Goal: Book appointment/travel/reservation

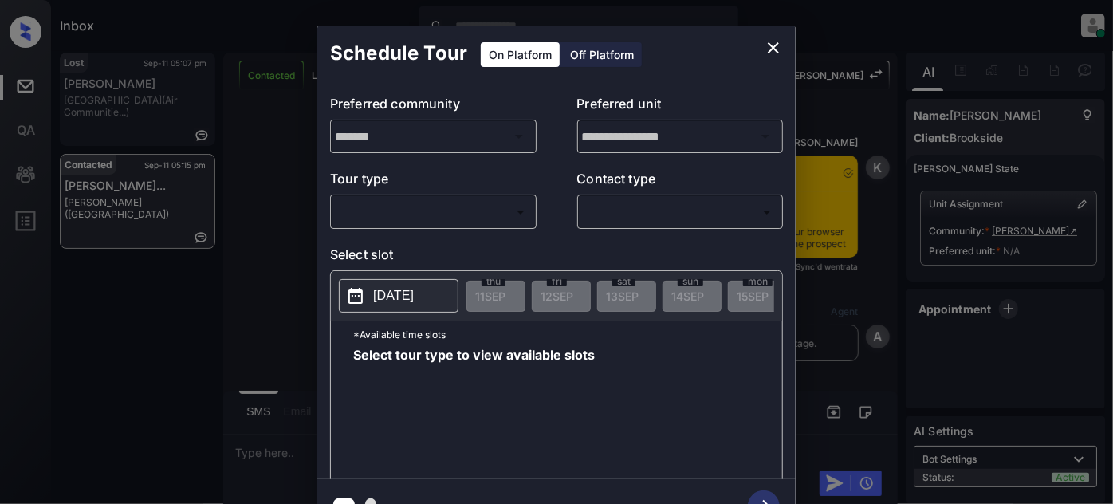
scroll to position [817, 0]
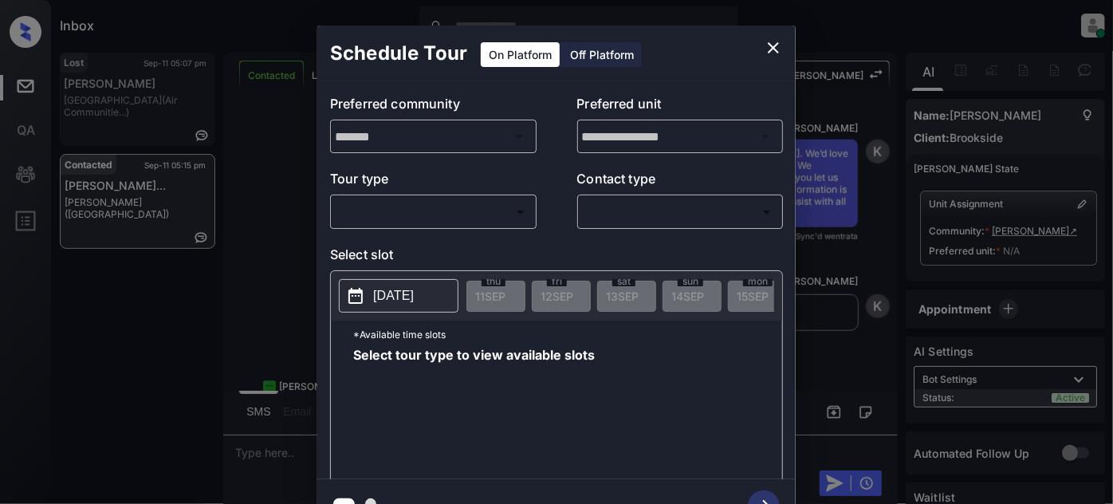
click at [486, 207] on body "Inbox Juan Carlos Manantan Online Set yourself offline Set yourself on break Pr…" at bounding box center [556, 252] width 1113 height 504
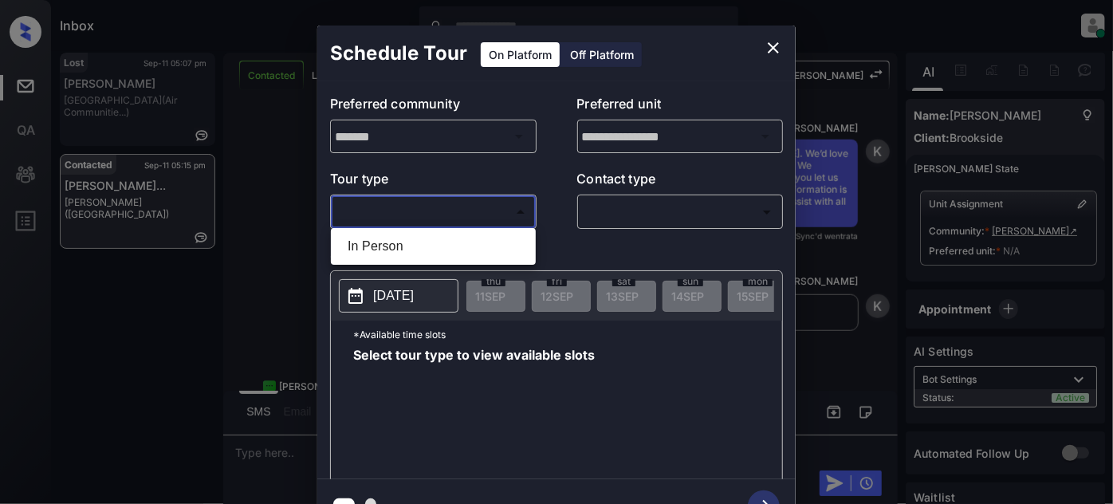
click at [762, 46] on div at bounding box center [556, 252] width 1113 height 504
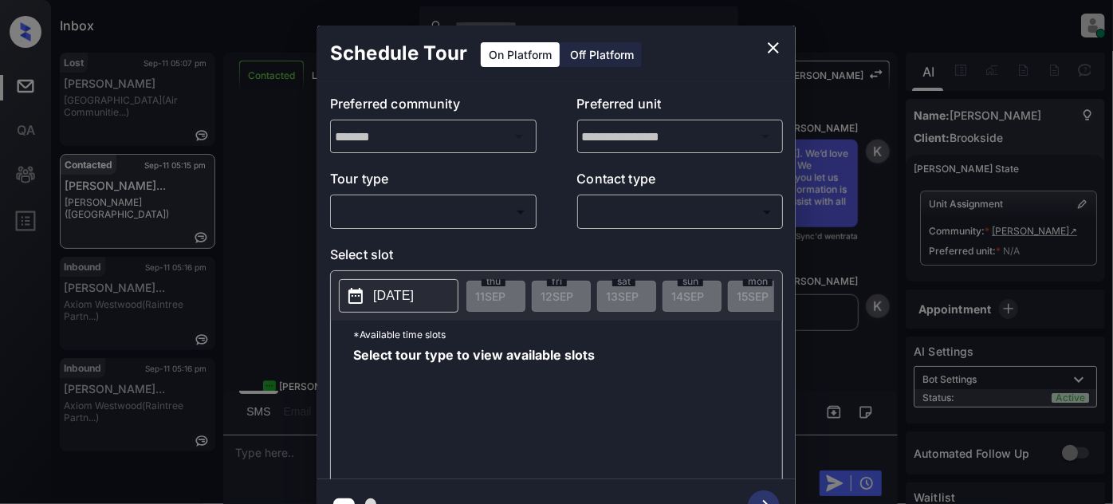
click at [782, 36] on button "close" at bounding box center [774, 48] width 32 height 32
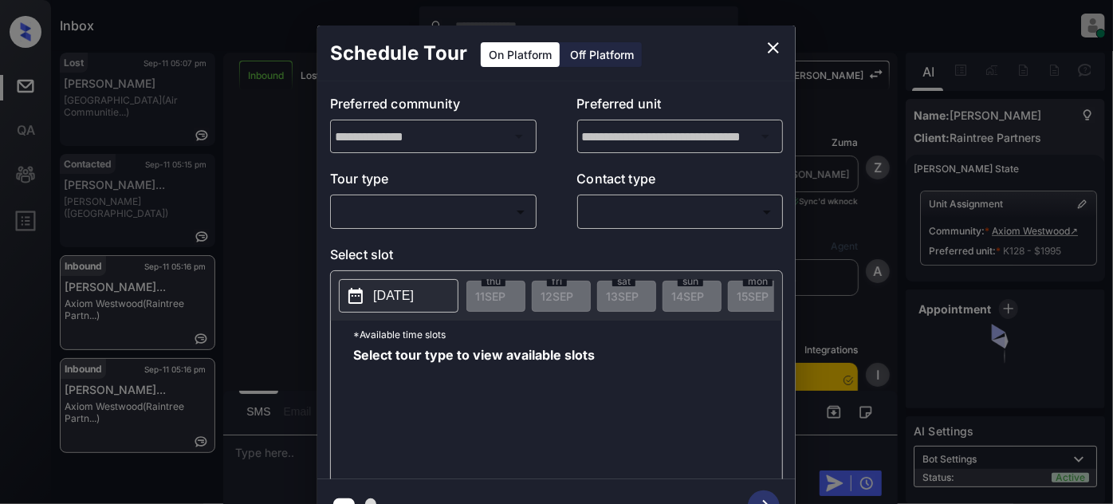
scroll to position [6201, 0]
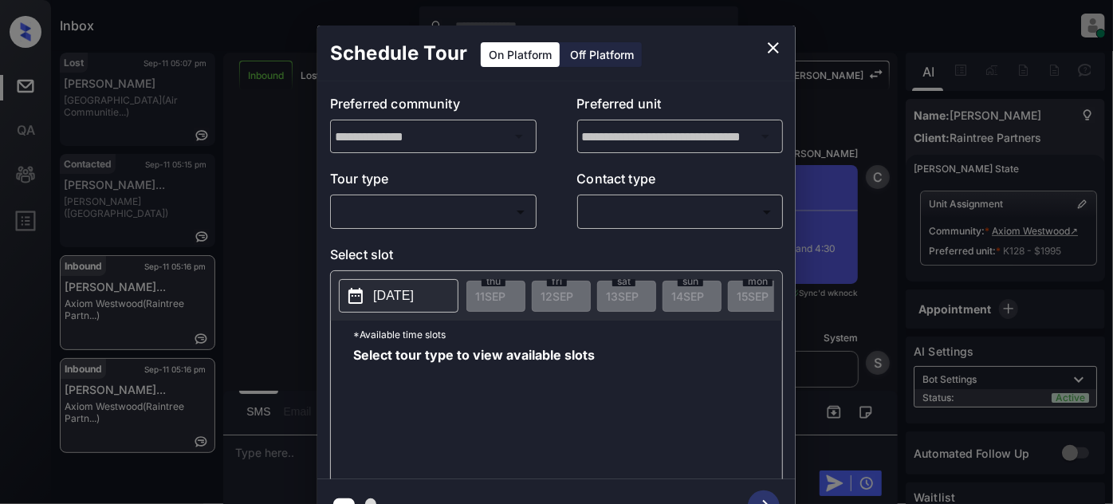
click at [483, 212] on body "Inbox [PERSON_NAME] Online Set yourself offline Set yourself on break Profile S…" at bounding box center [556, 252] width 1113 height 504
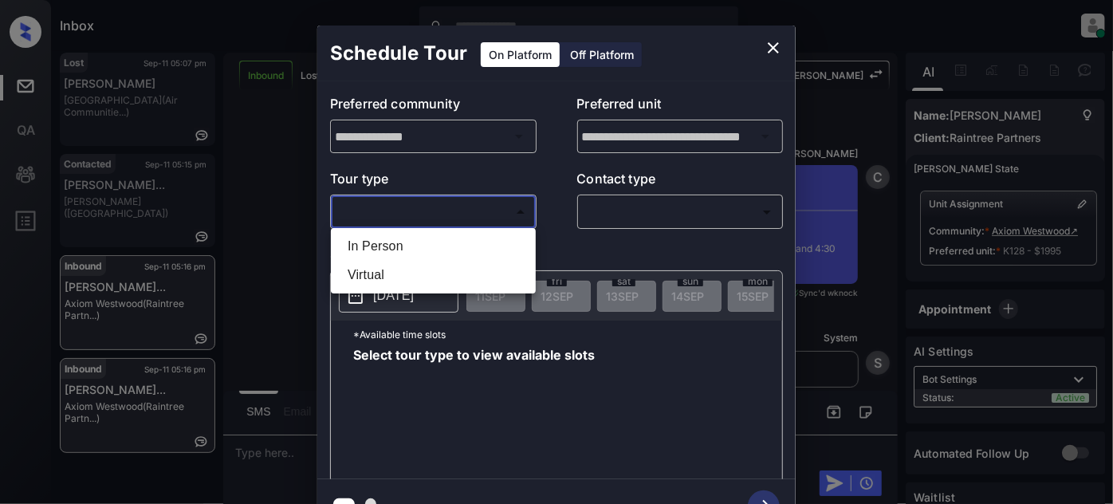
click at [782, 42] on div at bounding box center [556, 252] width 1113 height 504
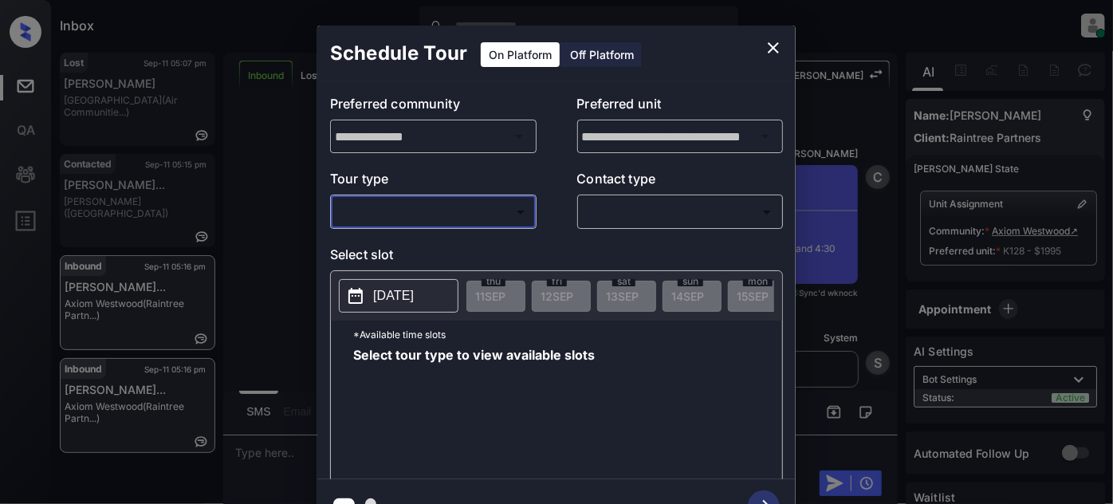
click at [775, 40] on icon "close" at bounding box center [773, 47] width 19 height 19
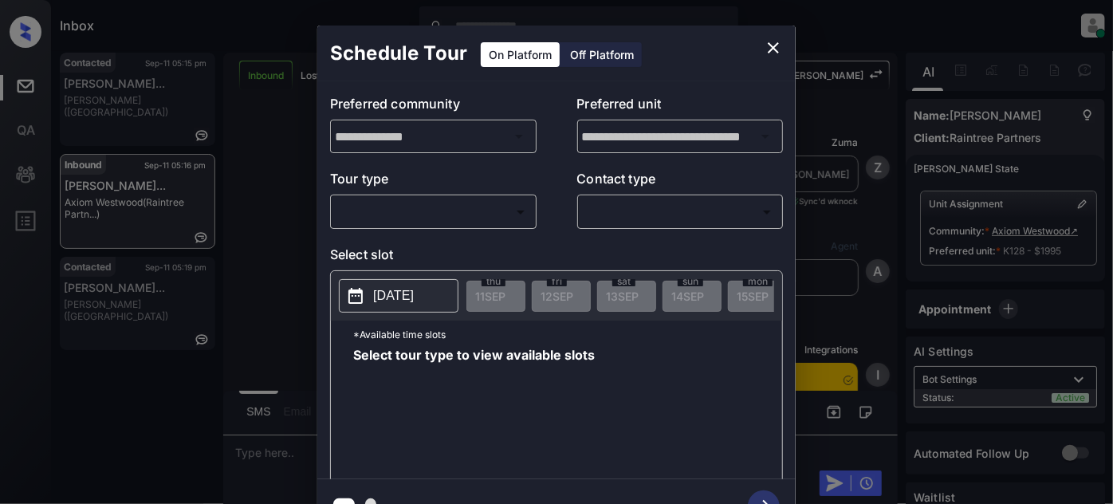
scroll to position [5186, 0]
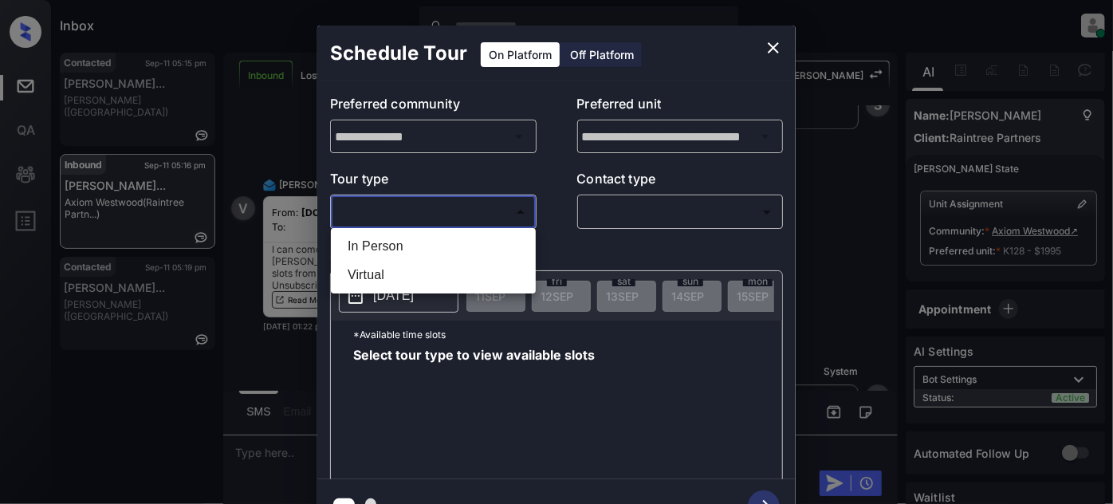
click at [470, 219] on body "Inbox Juan Carlos Manantan Online Set yourself offline Set yourself on break Pr…" at bounding box center [556, 252] width 1113 height 504
click at [431, 251] on li "In Person" at bounding box center [433, 246] width 197 height 29
type input "********"
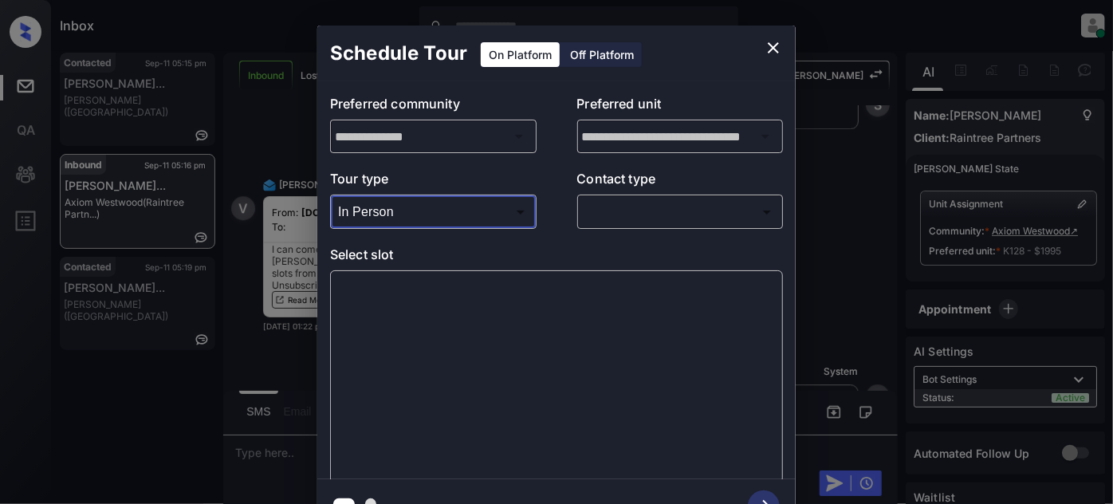
click at [661, 212] on body "Inbox Juan Carlos Manantan Online Set yourself offline Set yourself on break Pr…" at bounding box center [556, 252] width 1113 height 504
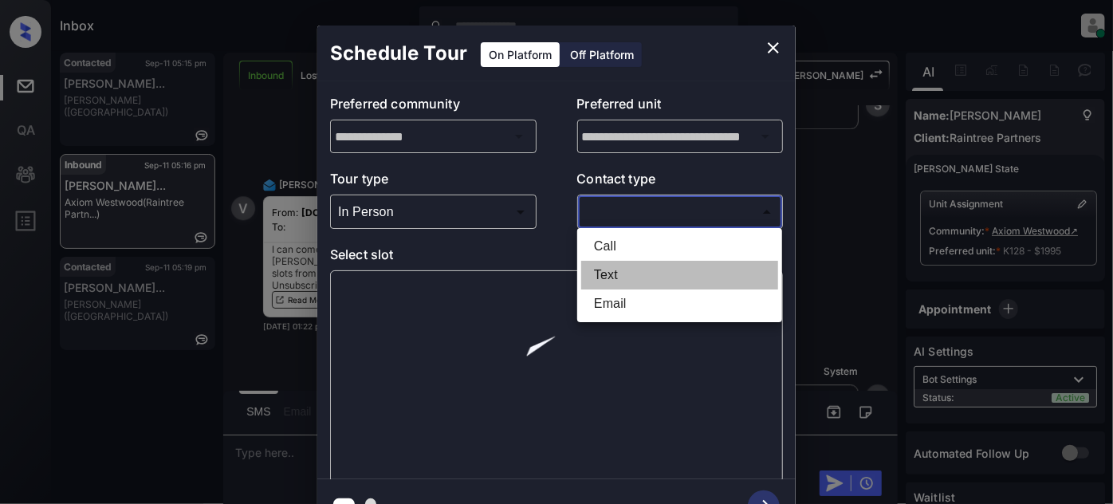
click at [628, 270] on li "Text" at bounding box center [679, 275] width 197 height 29
type input "****"
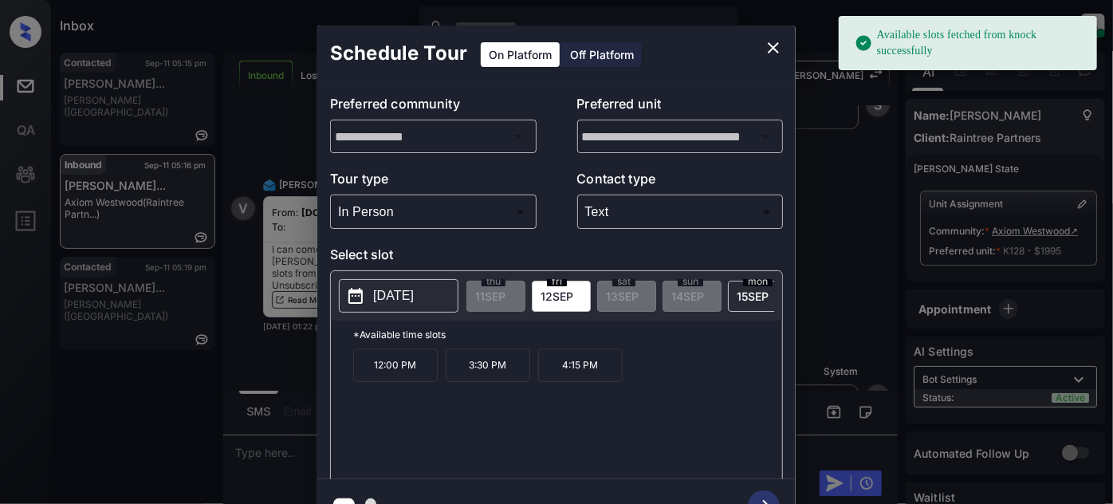
click at [414, 370] on p "12:00 PM" at bounding box center [395, 365] width 85 height 33
click at [758, 493] on icon "button" at bounding box center [764, 506] width 32 height 32
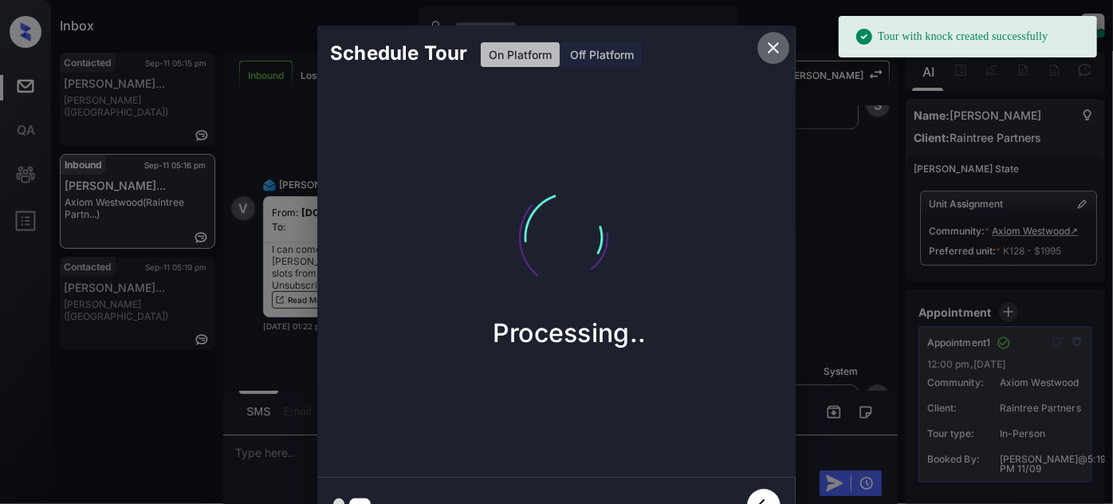
click at [776, 45] on icon "close" at bounding box center [773, 47] width 11 height 11
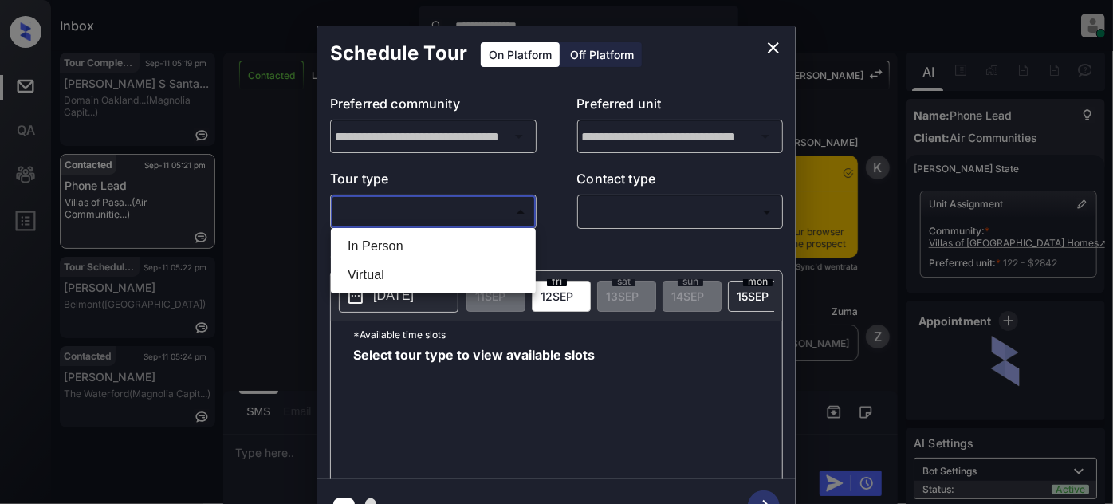
scroll to position [2018, 0]
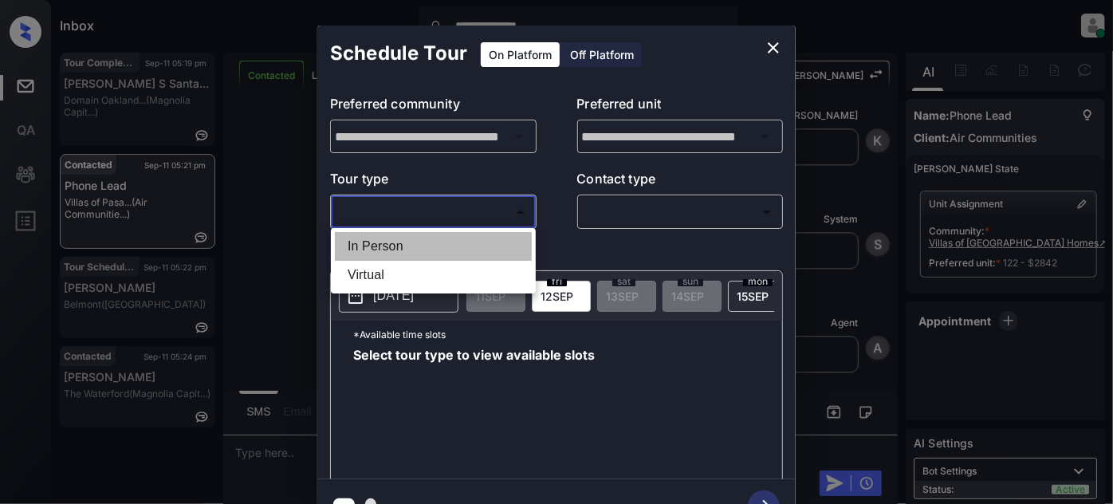
click at [448, 243] on li "In Person" at bounding box center [433, 246] width 197 height 29
type input "********"
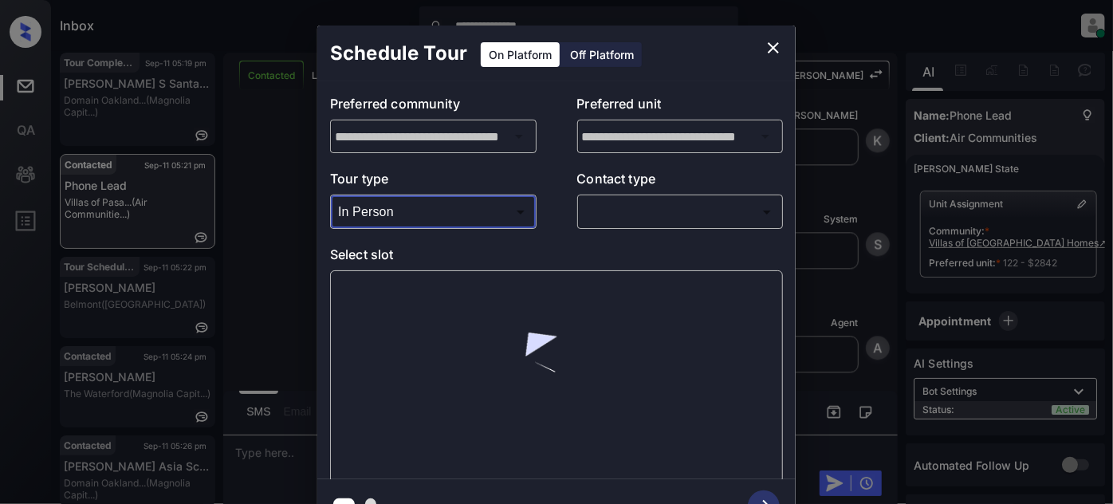
click at [782, 44] on icon "close" at bounding box center [773, 47] width 19 height 19
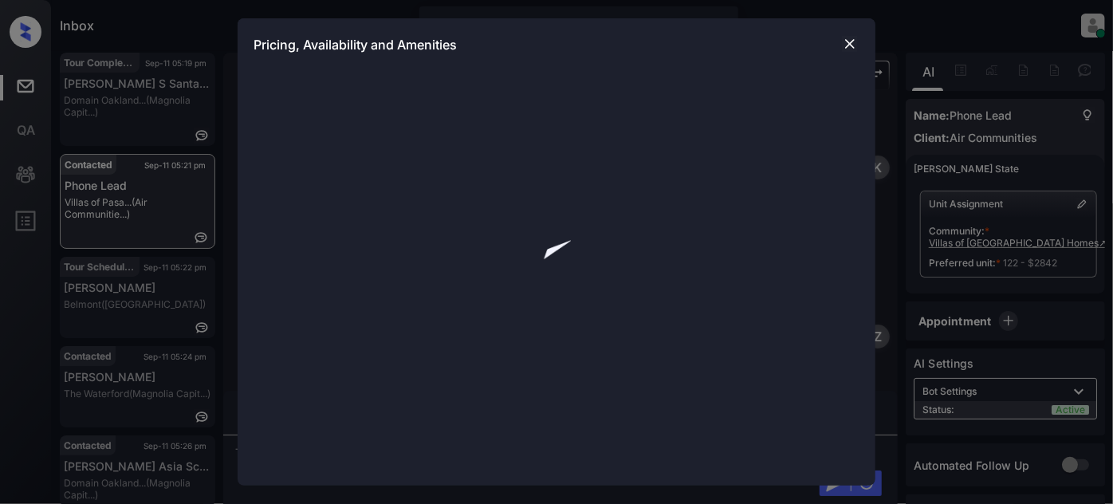
scroll to position [2018, 0]
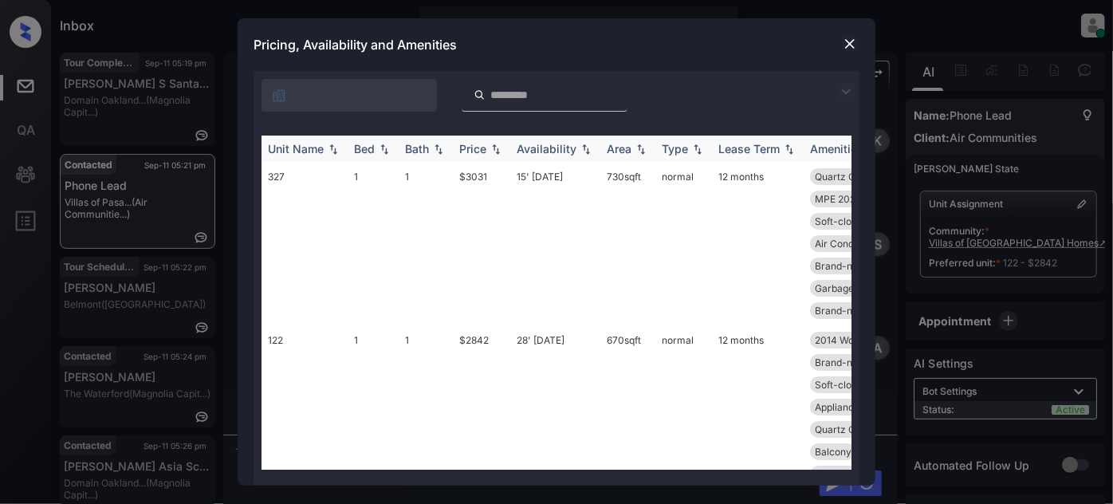
click at [472, 154] on div "Price" at bounding box center [472, 149] width 27 height 14
click at [487, 152] on div "Price" at bounding box center [481, 149] width 45 height 14
click at [857, 44] on img at bounding box center [850, 44] width 16 height 16
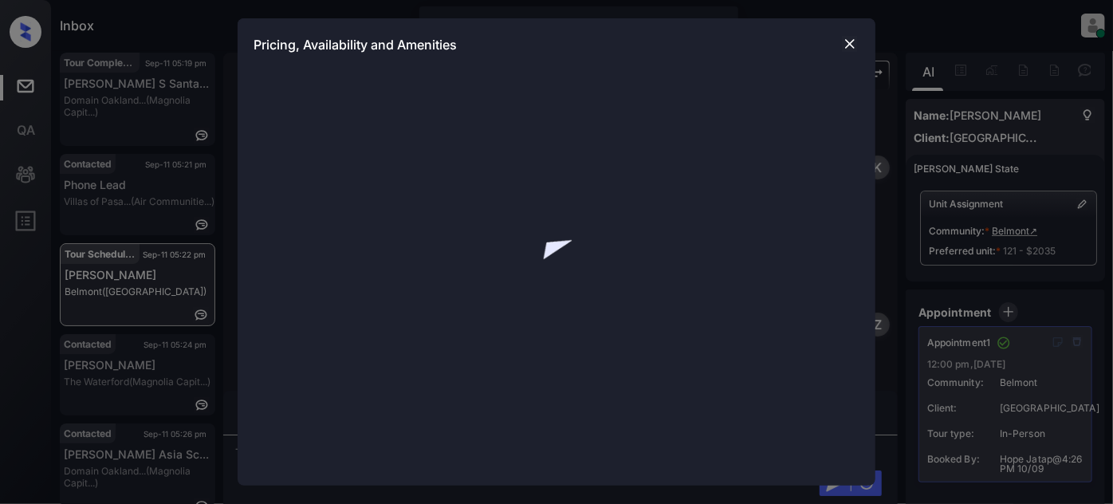
scroll to position [6372, 0]
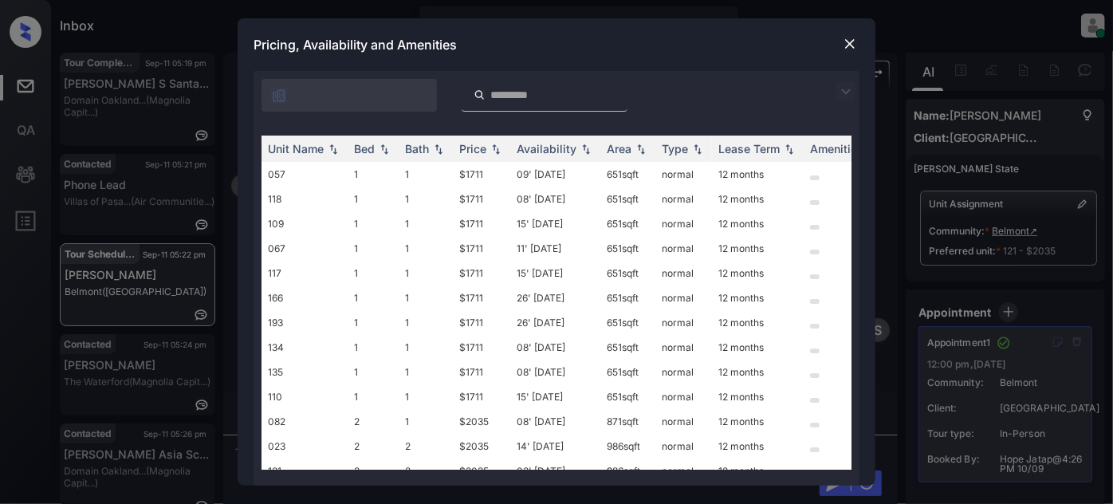
click at [851, 38] on img at bounding box center [850, 44] width 16 height 16
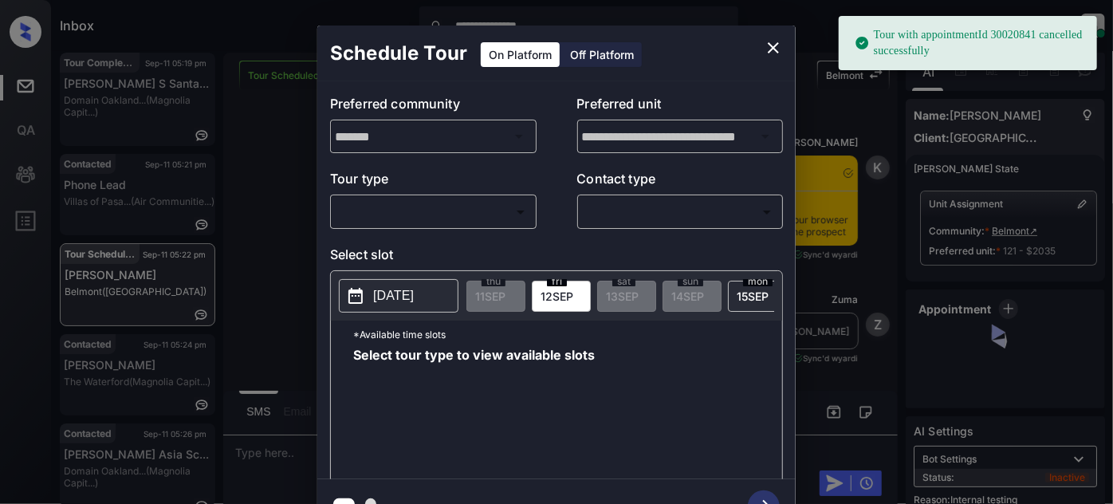
scroll to position [6372, 0]
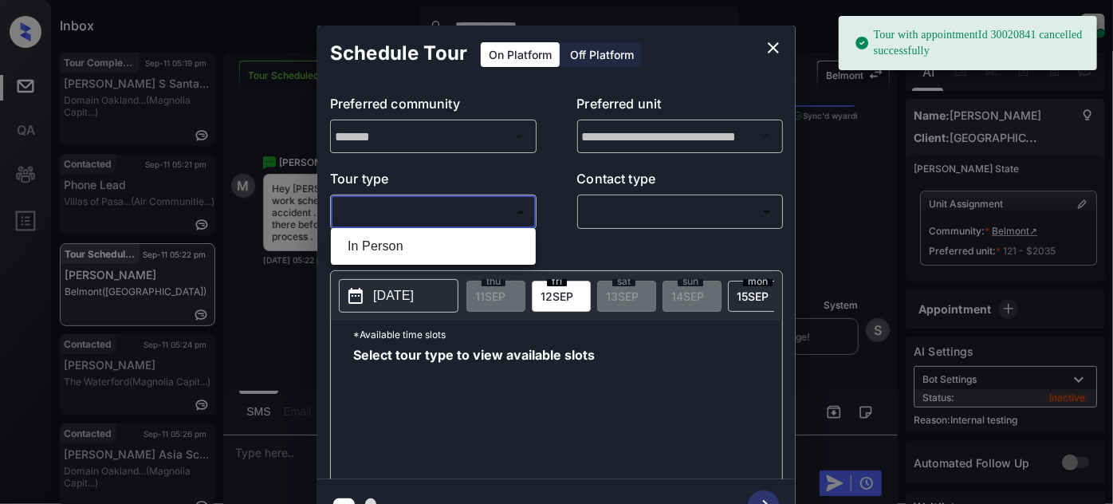
click at [505, 212] on body "**********" at bounding box center [556, 252] width 1113 height 504
click at [771, 44] on div at bounding box center [556, 252] width 1113 height 504
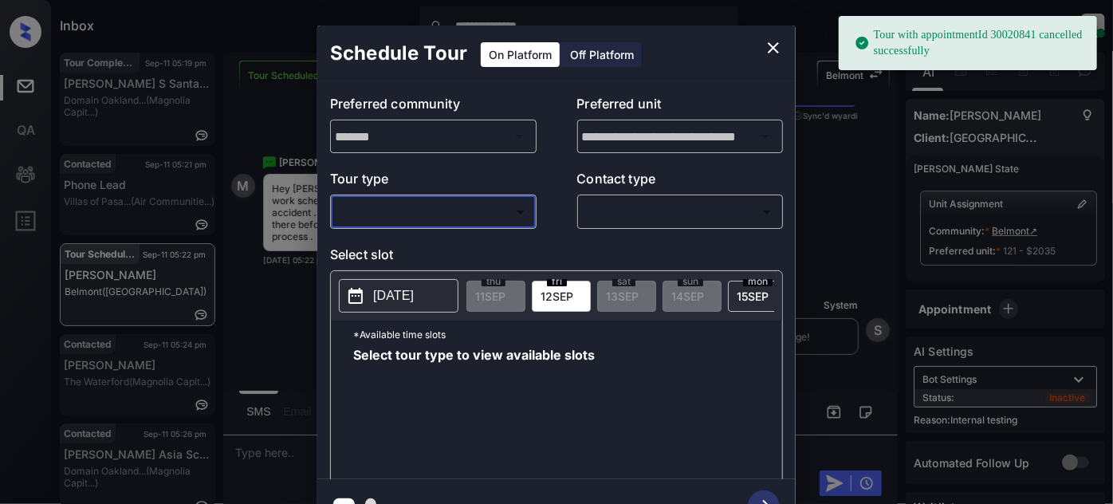
click at [771, 48] on icon "close" at bounding box center [773, 47] width 19 height 19
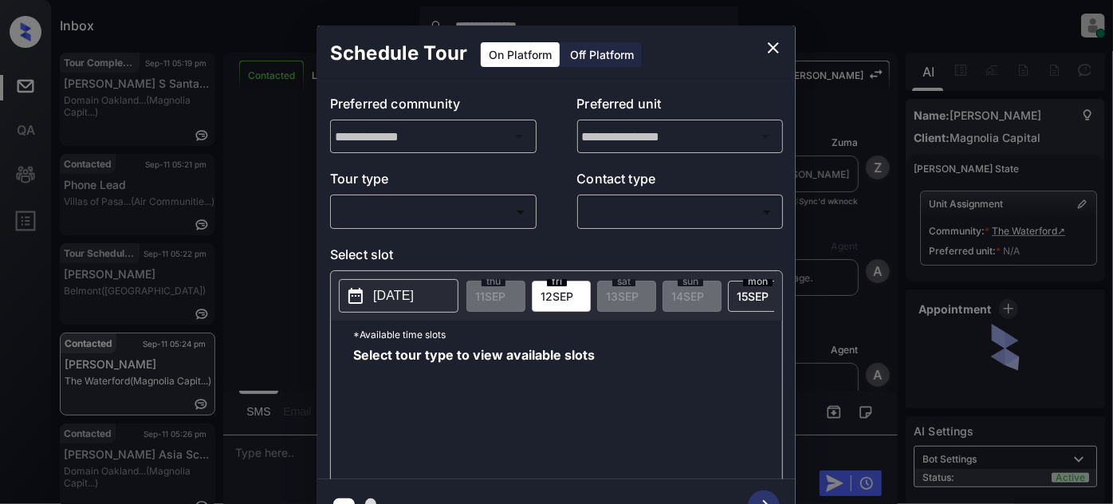
scroll to position [568, 0]
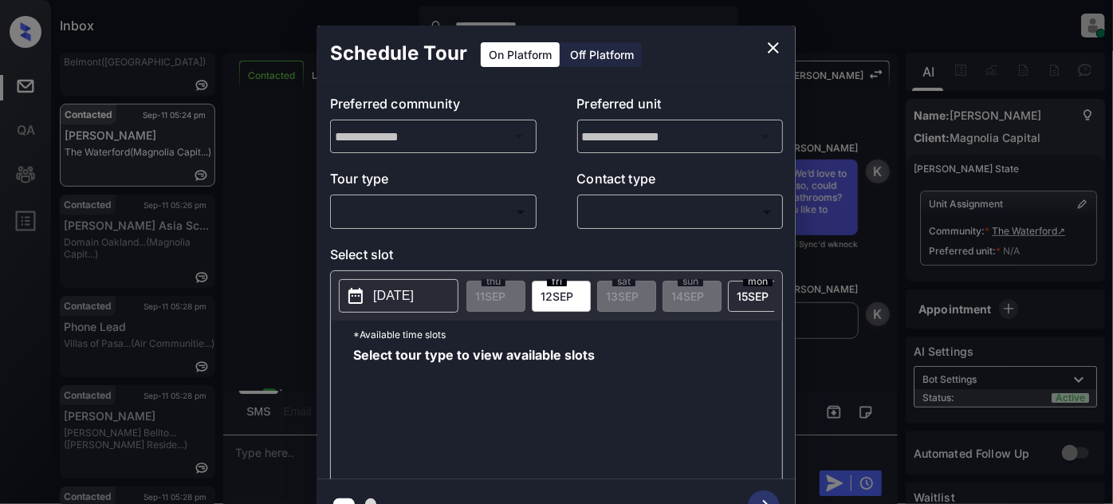
click at [444, 203] on body "**********" at bounding box center [556, 252] width 1113 height 504
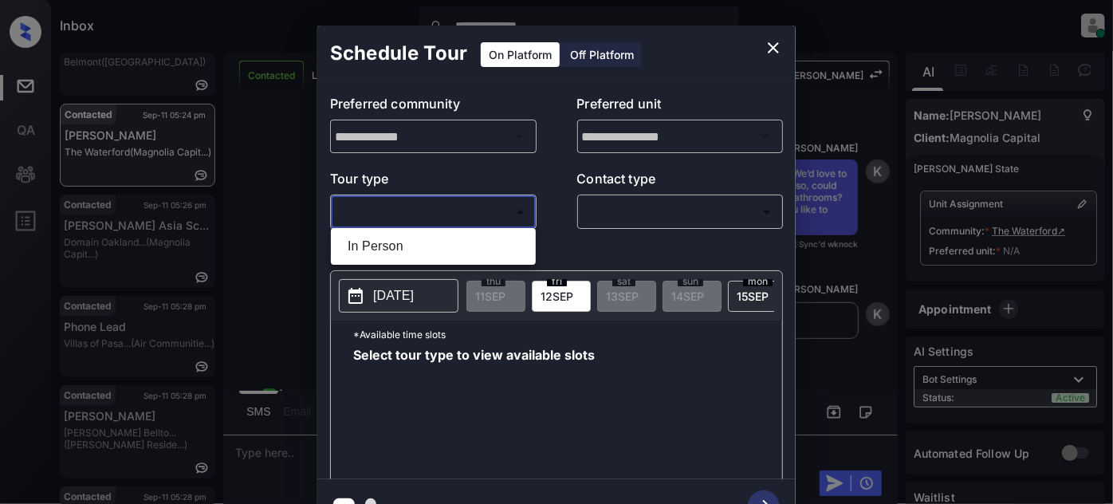
click at [440, 241] on li "In Person" at bounding box center [433, 246] width 197 height 29
type input "********"
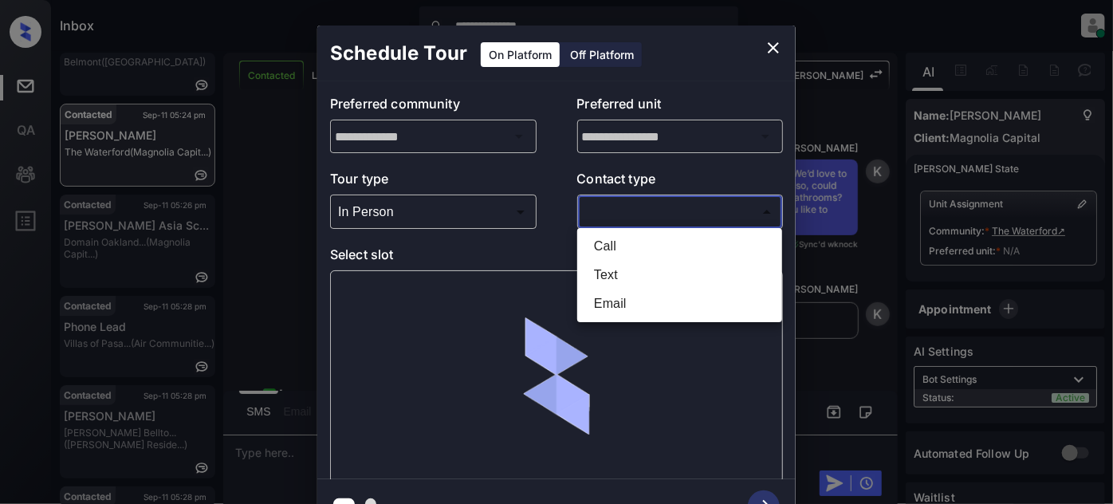
drag, startPoint x: 632, startPoint y: 210, endPoint x: 627, endPoint y: 248, distance: 38.6
click at [632, 209] on body "**********" at bounding box center [556, 252] width 1113 height 504
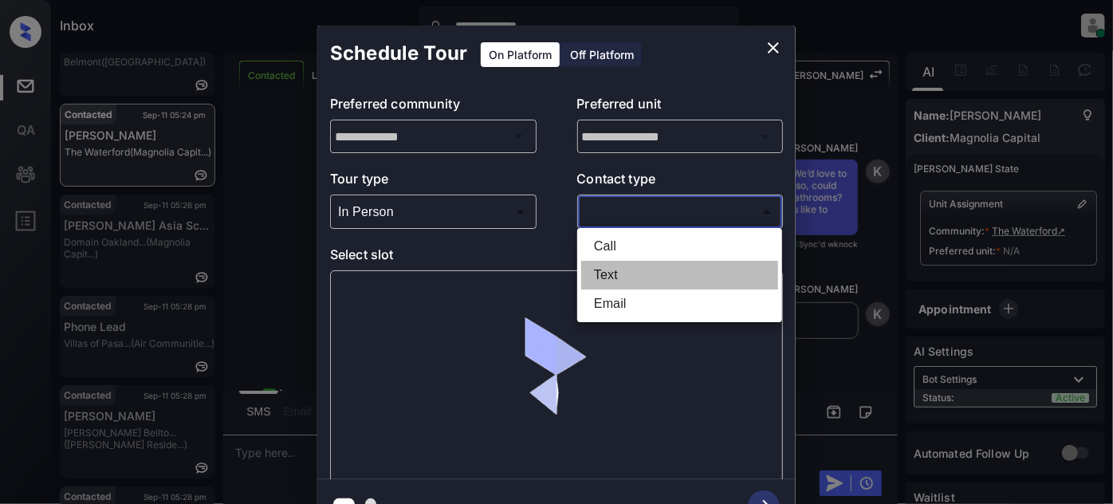
click at [620, 277] on li "Text" at bounding box center [679, 275] width 197 height 29
type input "****"
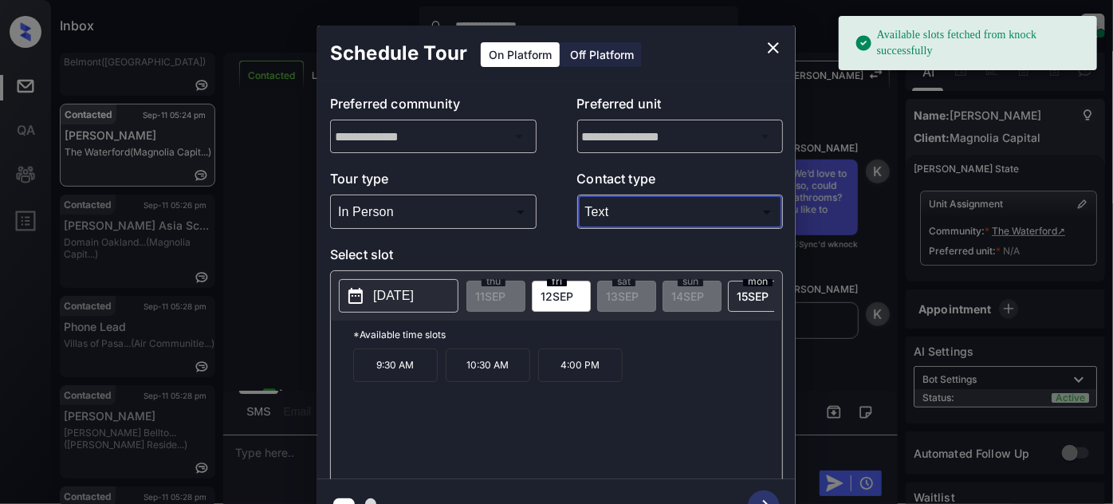
click at [409, 293] on p "2025-09-12" at bounding box center [393, 295] width 41 height 19
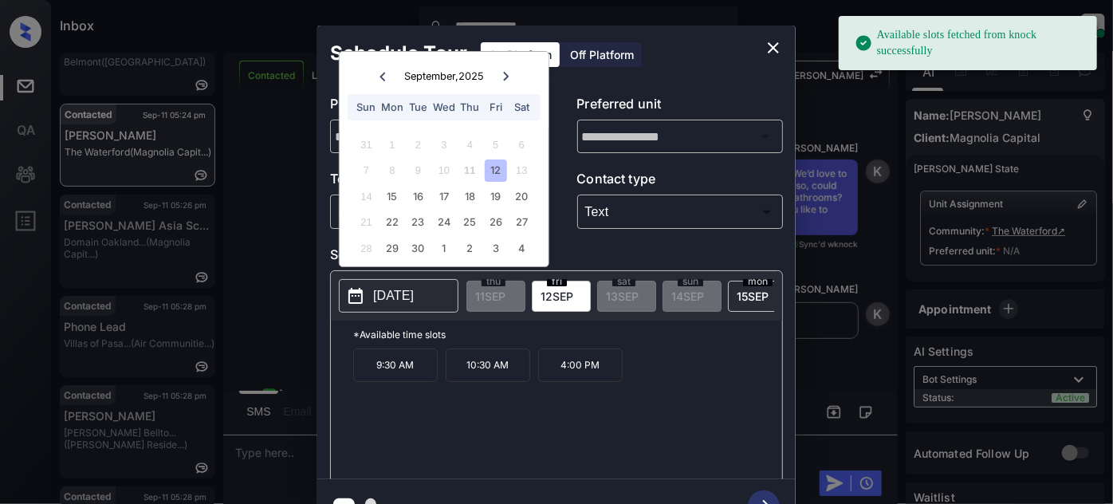
scroll to position [0, 0]
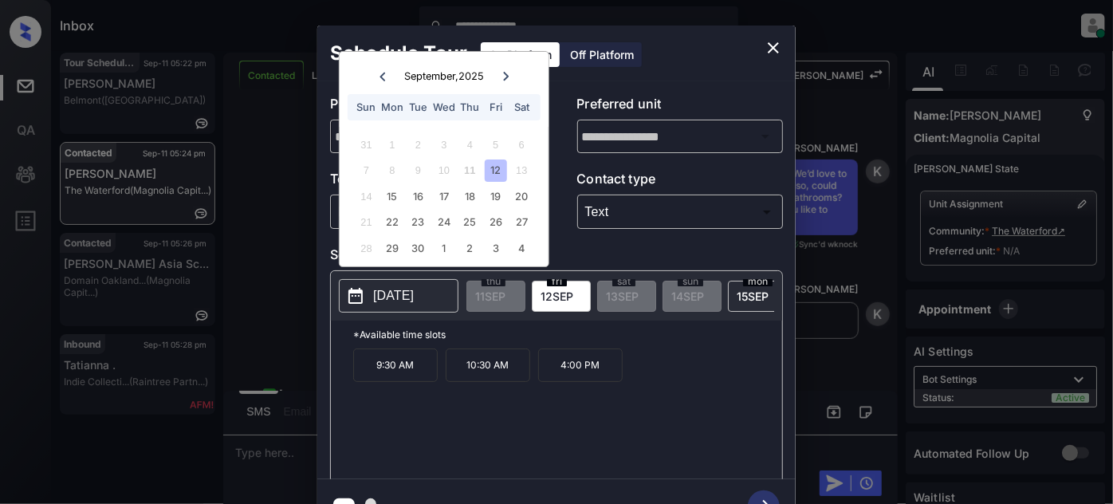
click at [767, 46] on icon "close" at bounding box center [773, 47] width 19 height 19
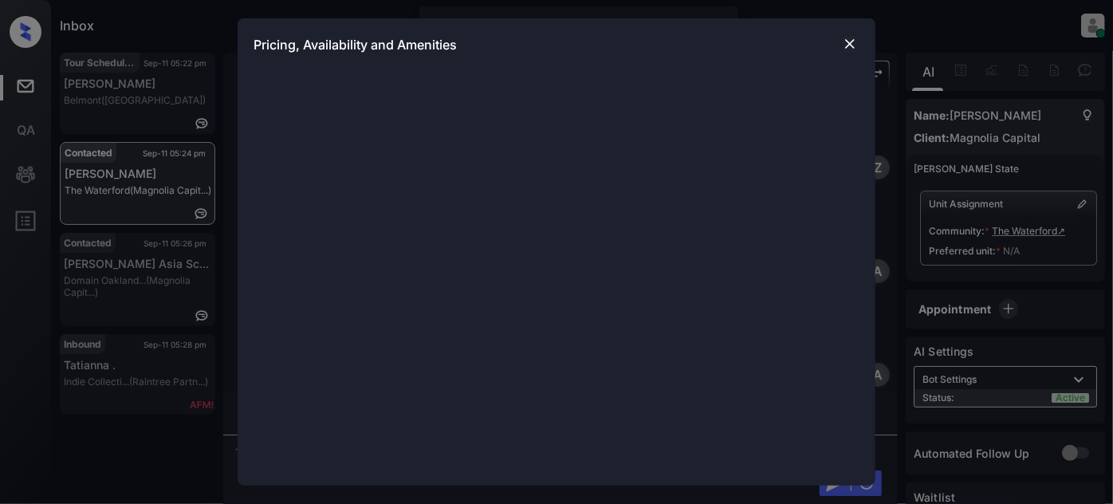
scroll to position [858, 0]
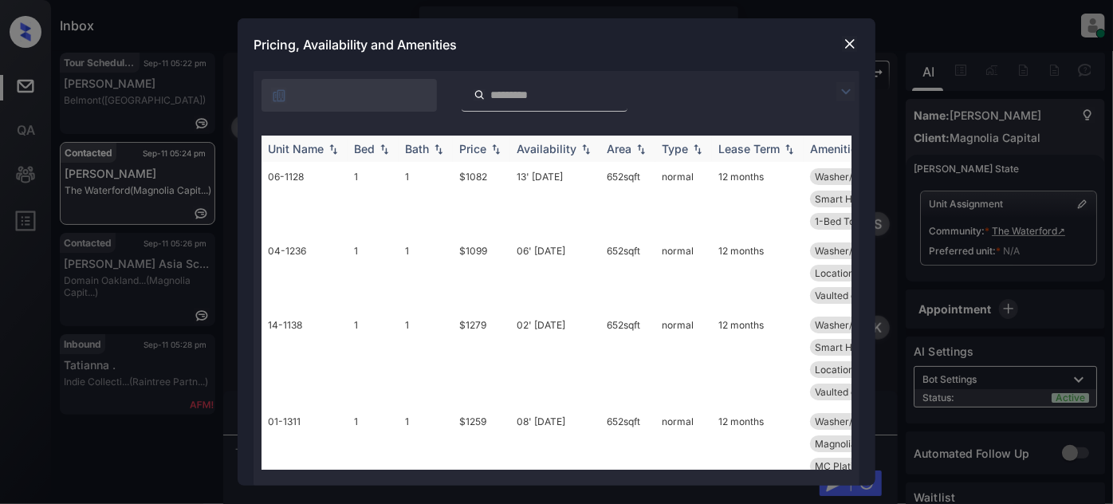
click at [466, 149] on div "Price" at bounding box center [472, 149] width 27 height 14
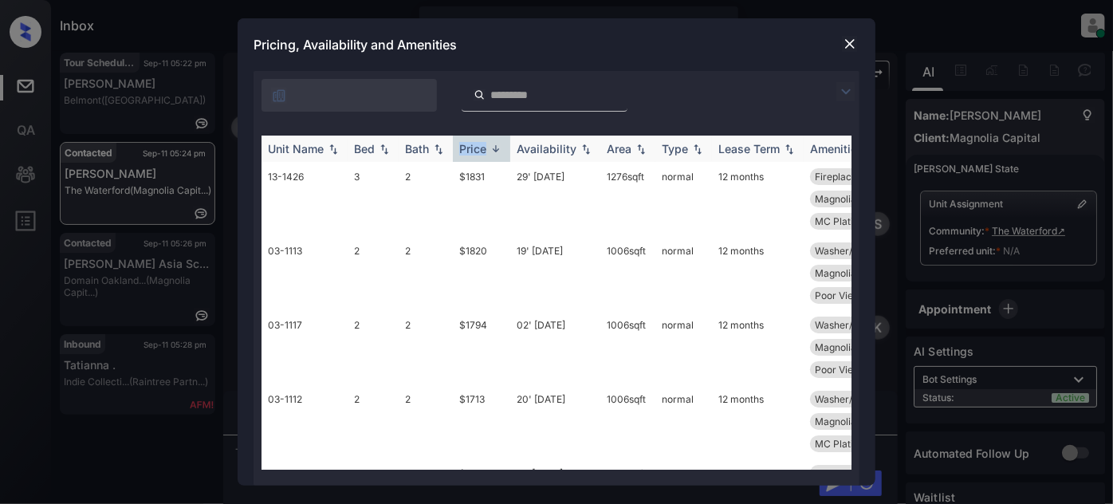
click at [466, 149] on div "Price" at bounding box center [472, 149] width 27 height 14
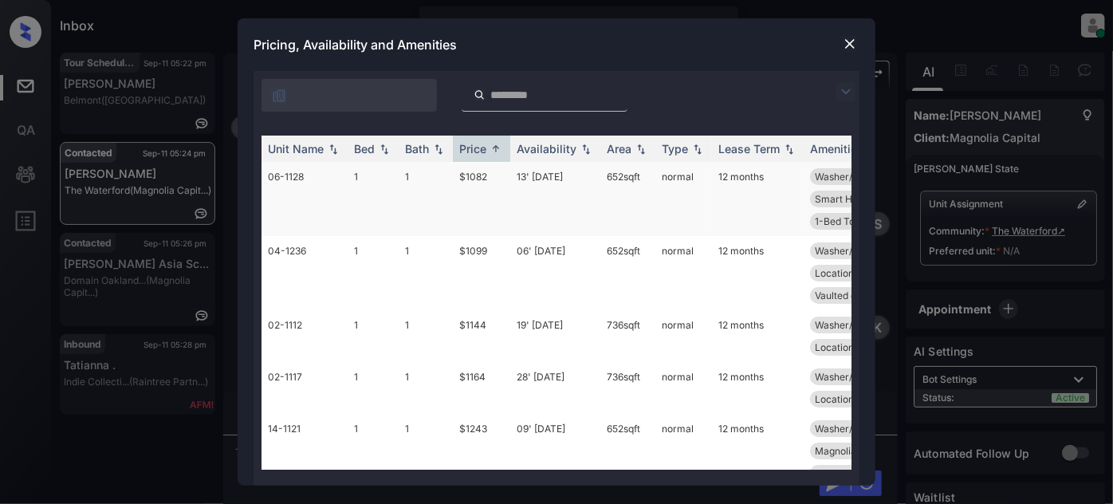
click at [534, 181] on td "13' Sep 25" at bounding box center [555, 199] width 90 height 74
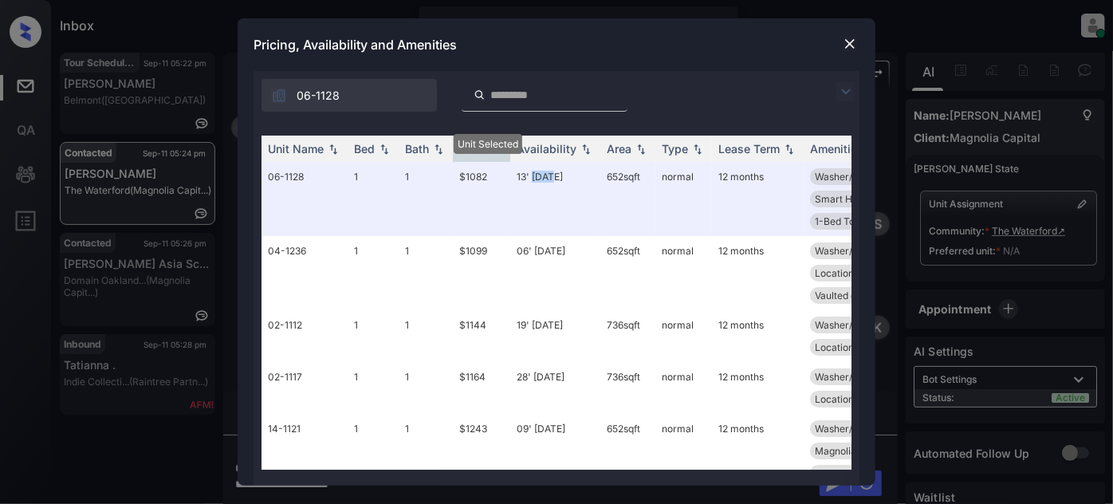
click at [845, 41] on img at bounding box center [850, 44] width 16 height 16
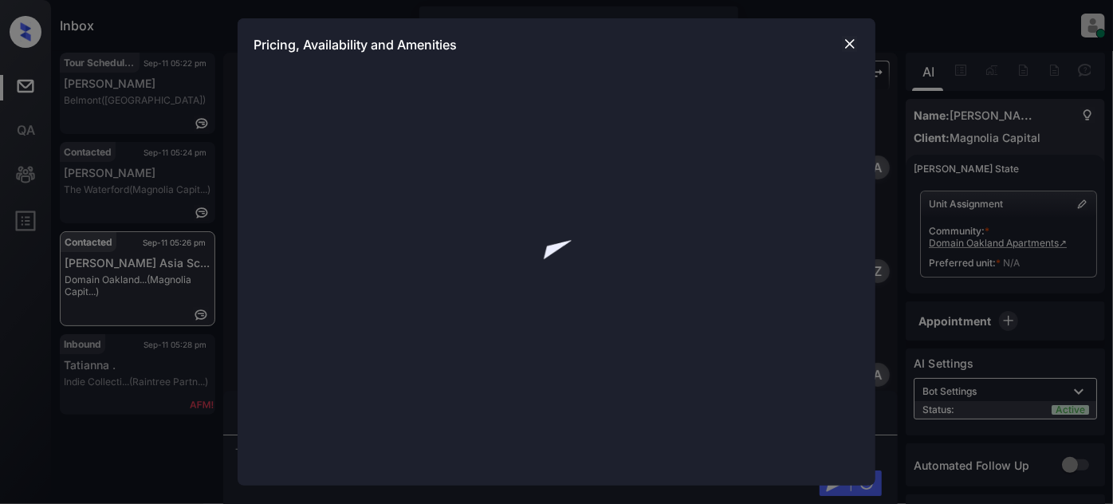
scroll to position [1281, 0]
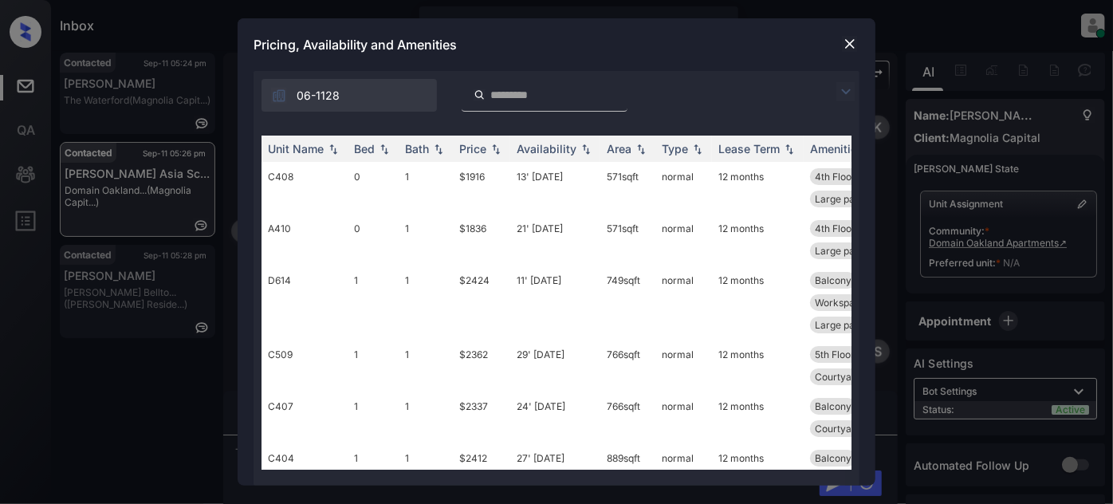
click at [846, 86] on img at bounding box center [846, 91] width 19 height 19
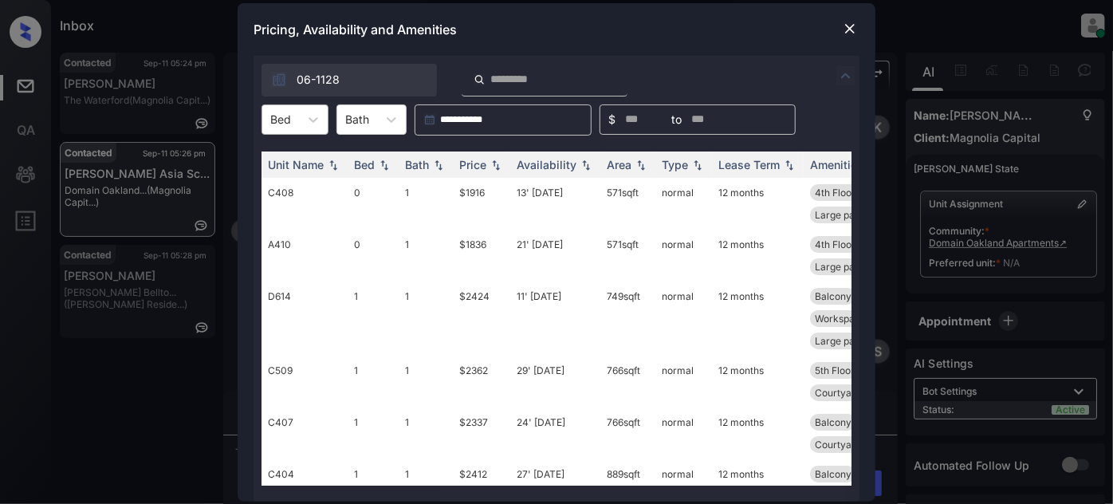
click at [285, 124] on div at bounding box center [280, 119] width 21 height 17
click at [285, 163] on div "0" at bounding box center [295, 158] width 67 height 29
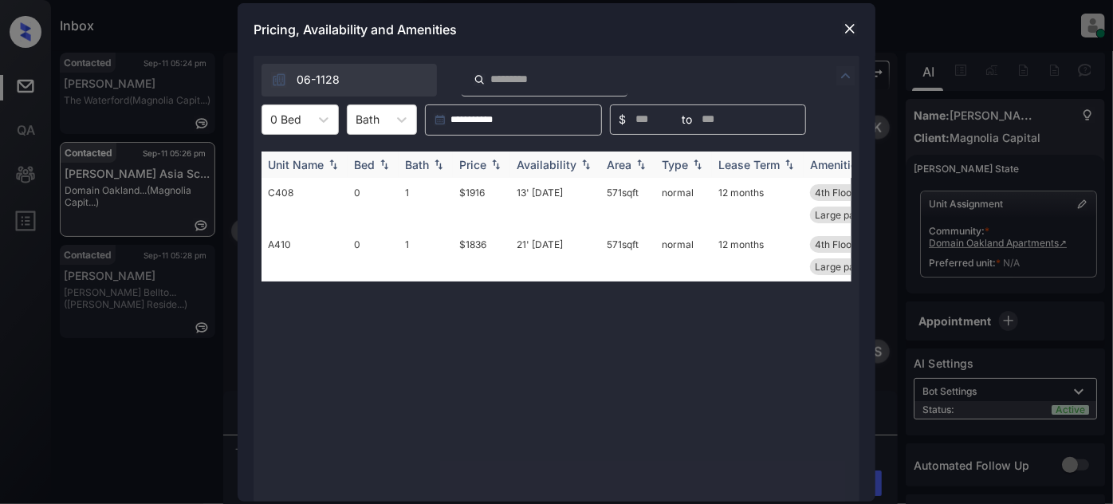
click at [477, 158] on div "Price" at bounding box center [472, 165] width 27 height 14
click at [845, 26] on img at bounding box center [850, 29] width 16 height 16
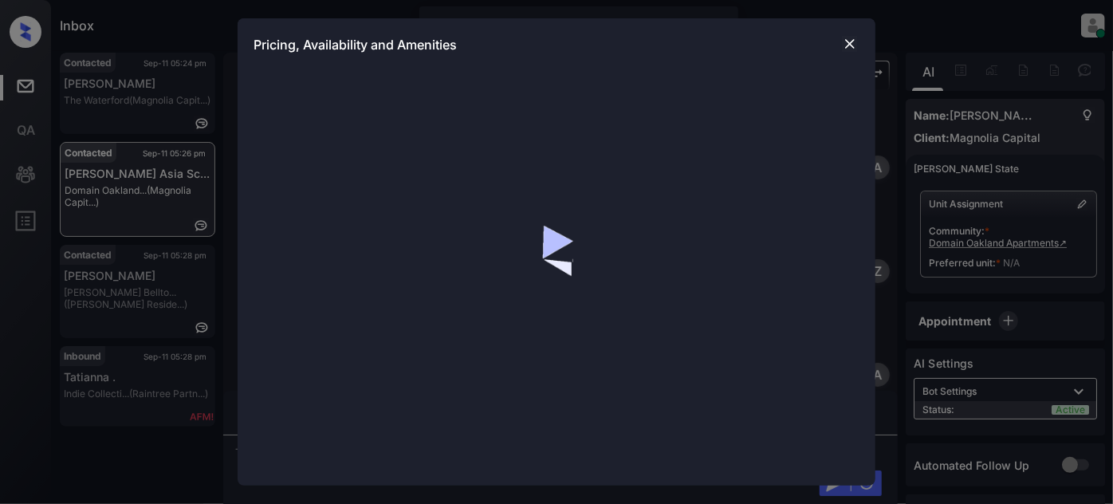
scroll to position [28, 0]
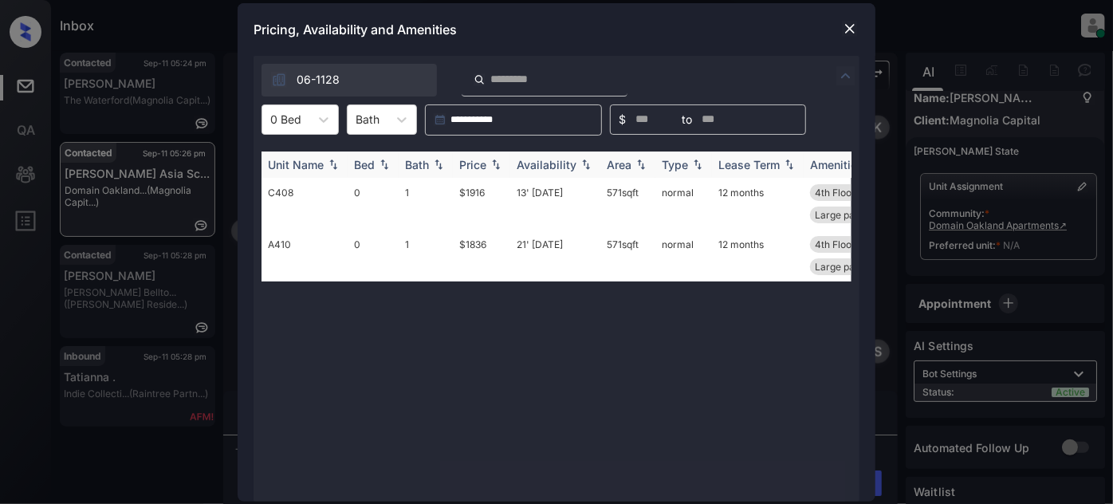
click at [481, 167] on div "Price" at bounding box center [472, 165] width 27 height 14
click at [475, 240] on td "$1916" at bounding box center [481, 256] width 57 height 52
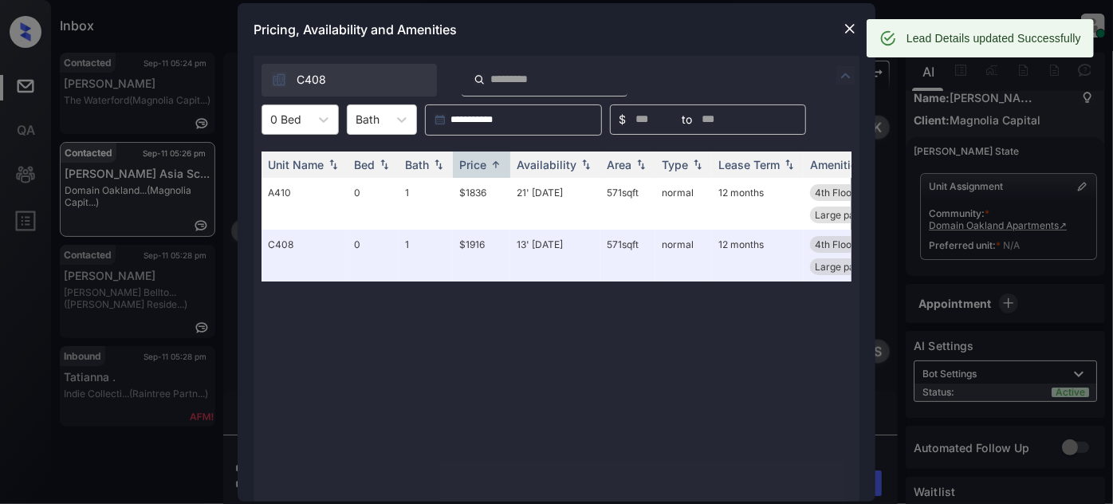
click at [300, 120] on div at bounding box center [285, 119] width 31 height 17
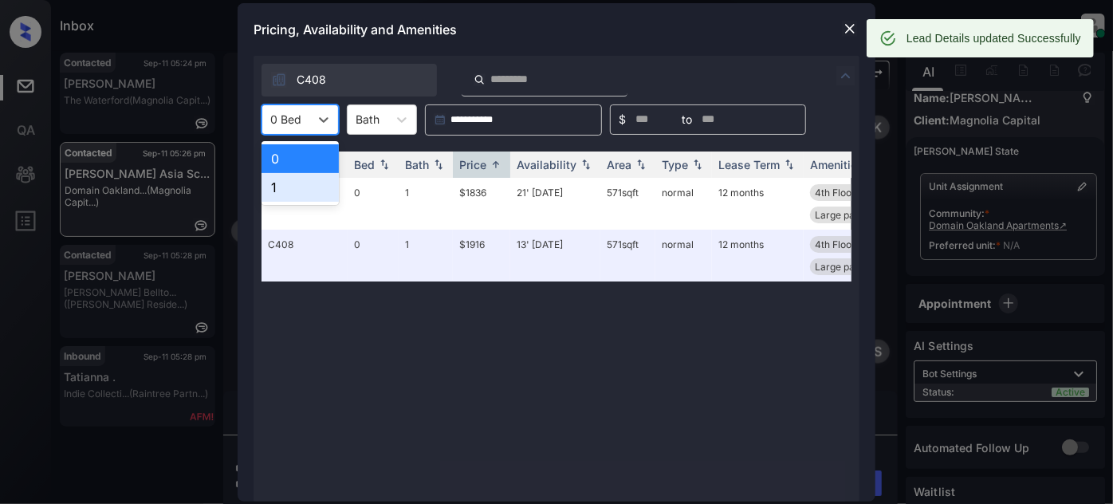
click at [278, 184] on div "1" at bounding box center [300, 187] width 77 height 29
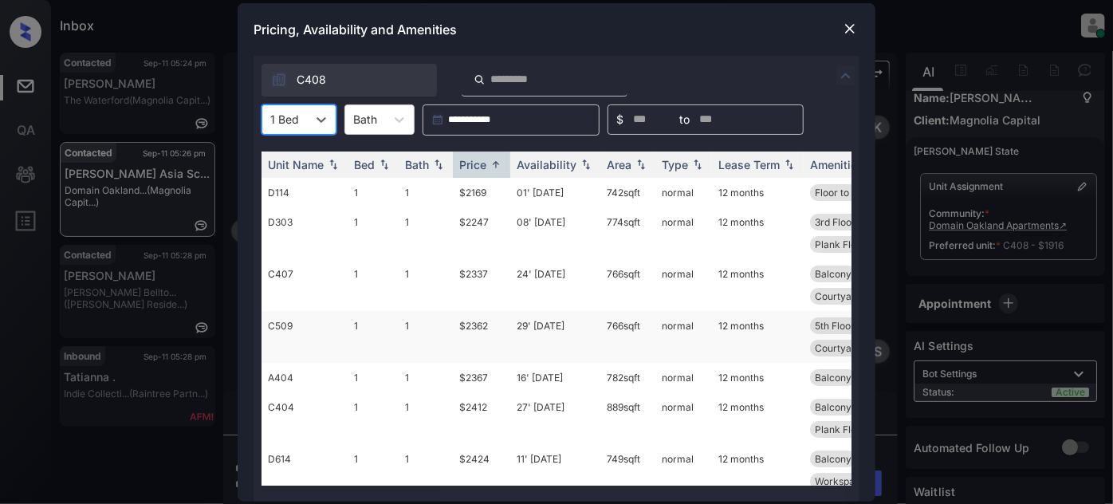
click at [508, 323] on td "$2362" at bounding box center [481, 337] width 57 height 52
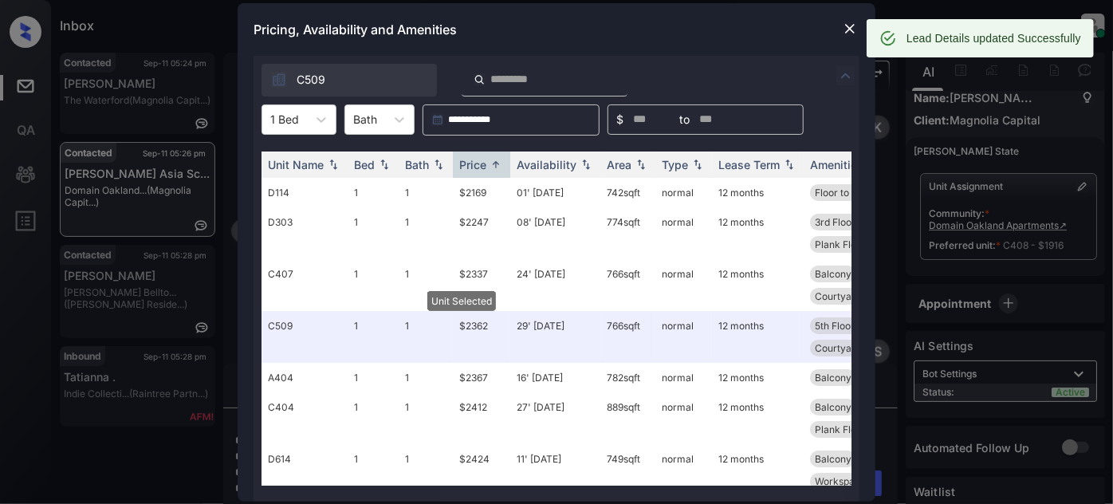
click at [853, 27] on img at bounding box center [850, 29] width 16 height 16
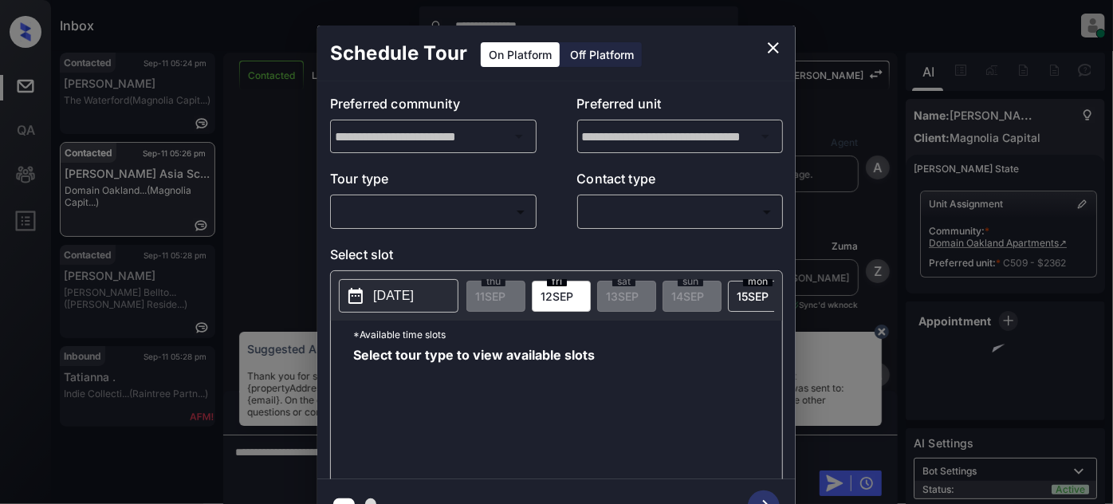
scroll to position [1281, 0]
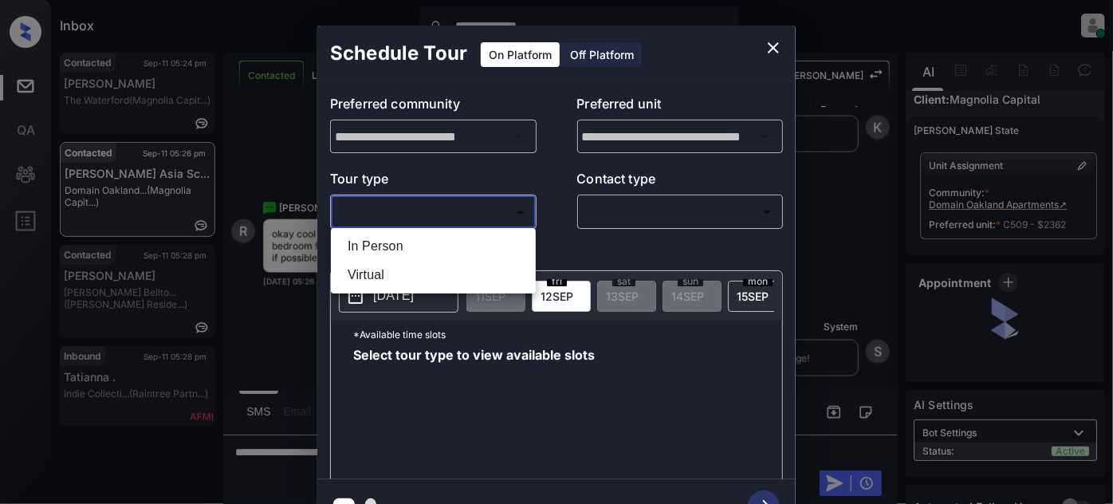
click at [459, 213] on body "**********" at bounding box center [556, 252] width 1113 height 504
click at [419, 248] on li "In Person" at bounding box center [433, 246] width 197 height 29
type input "********"
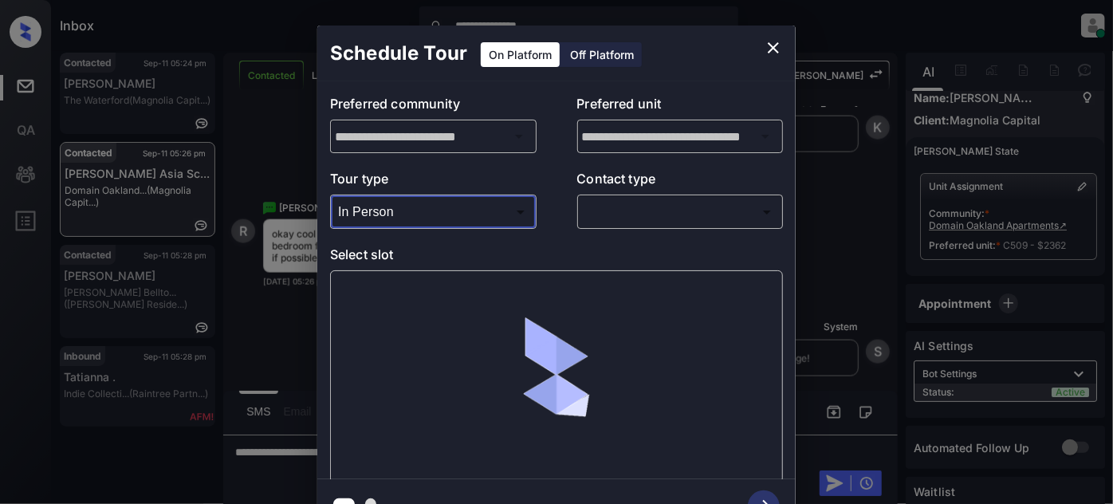
scroll to position [28, 0]
click at [651, 222] on body "**********" at bounding box center [556, 252] width 1113 height 504
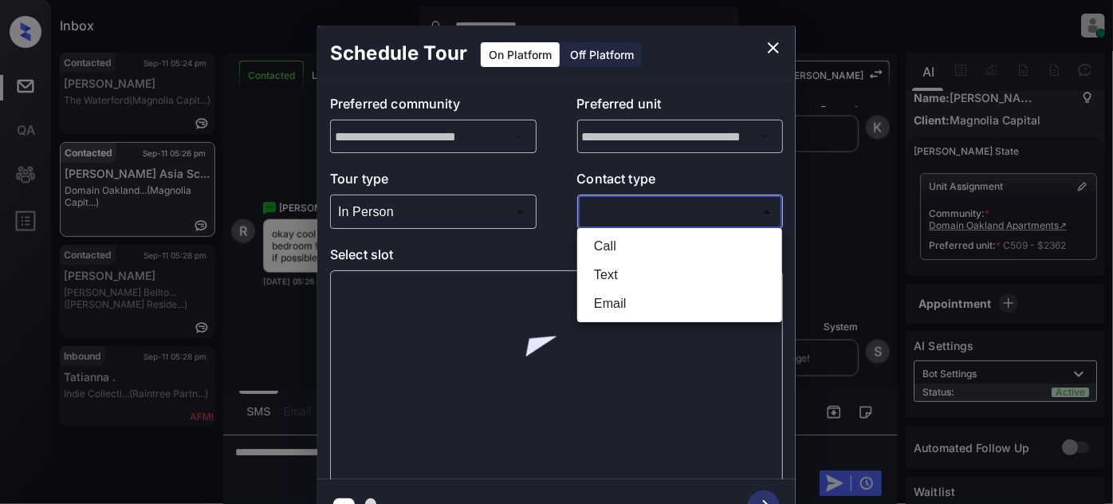
click at [631, 274] on li "Text" at bounding box center [679, 275] width 197 height 29
type input "****"
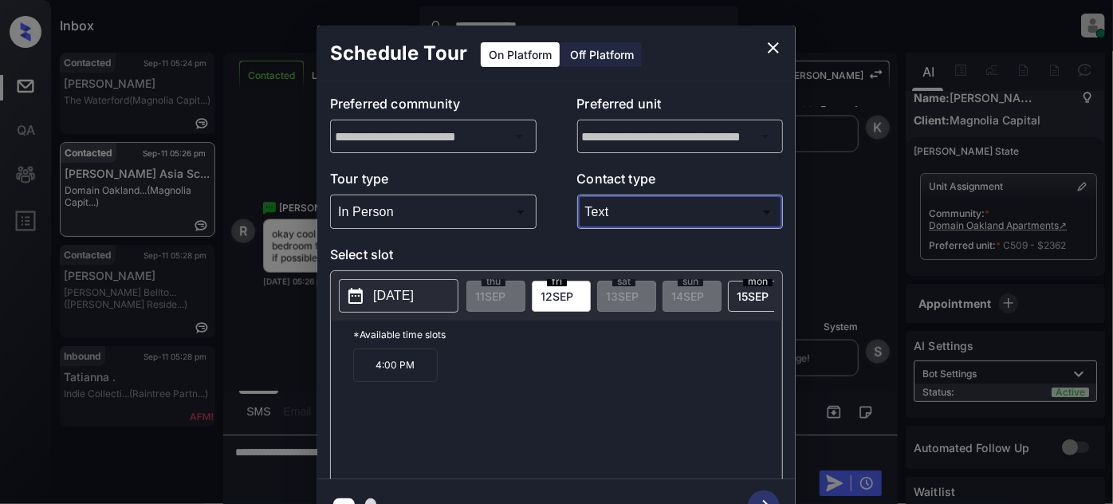
click at [404, 291] on p "[DATE]" at bounding box center [393, 295] width 41 height 19
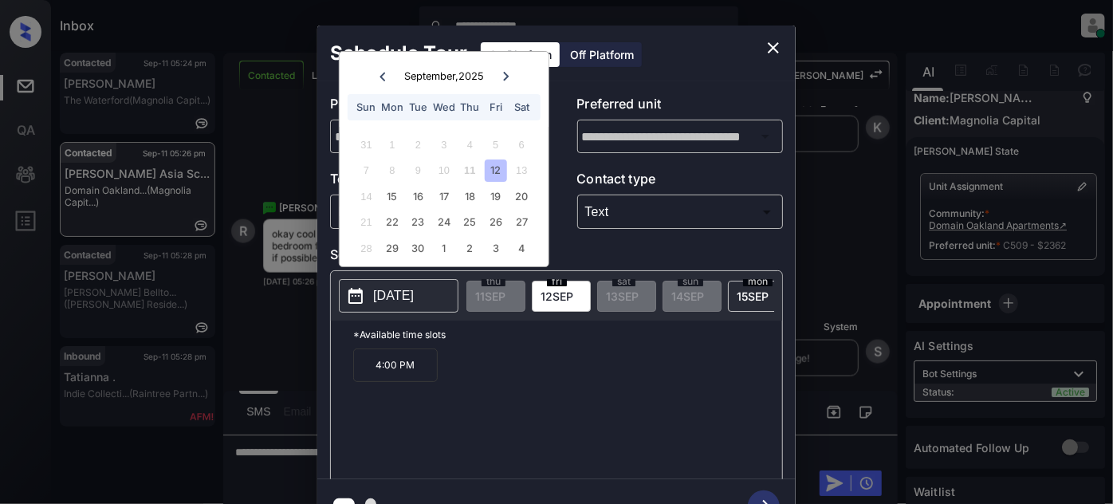
click at [769, 48] on icon "close" at bounding box center [773, 47] width 19 height 19
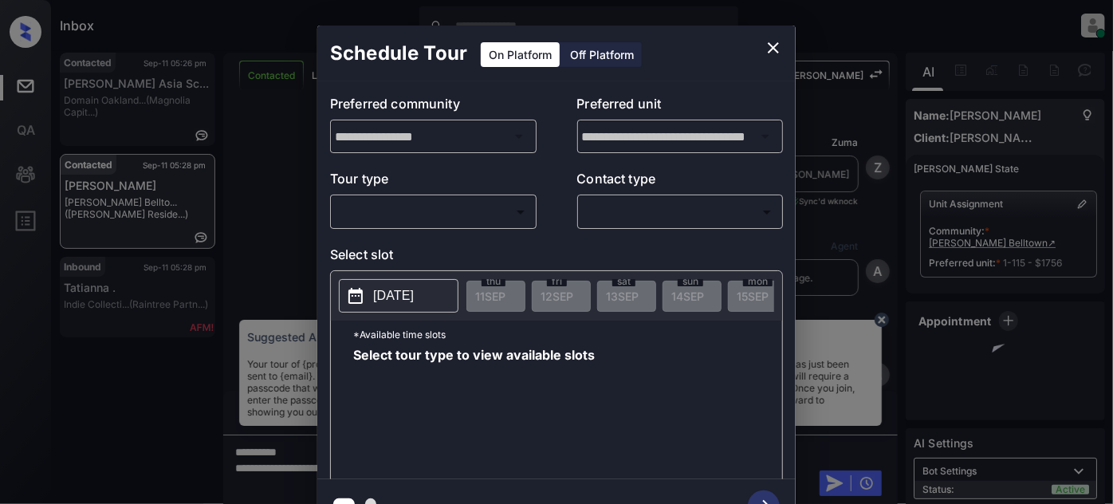
scroll to position [15770, 0]
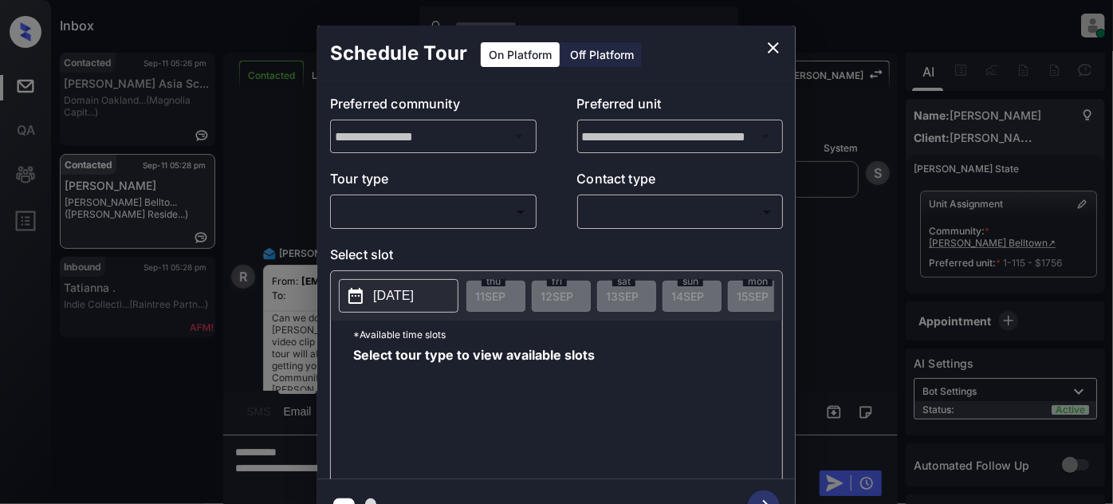
drag, startPoint x: 487, startPoint y: 197, endPoint x: 480, endPoint y: 201, distance: 8.2
click at [485, 197] on div "​ ​" at bounding box center [433, 212] width 207 height 34
click at [461, 214] on body "Inbox [PERSON_NAME] Online Set yourself offline Set yourself on break Profile S…" at bounding box center [556, 252] width 1113 height 504
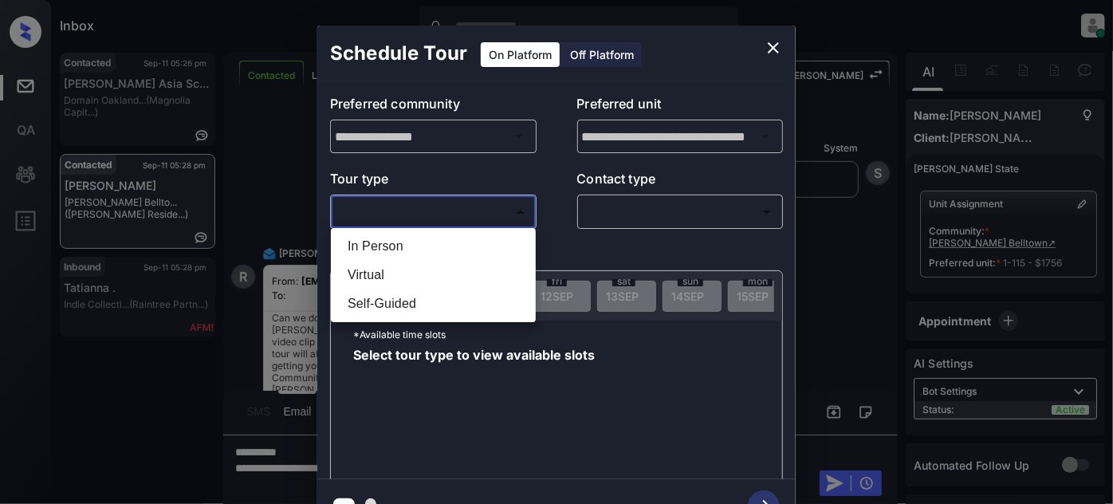
click at [404, 246] on li "In Person" at bounding box center [433, 246] width 197 height 29
type input "********"
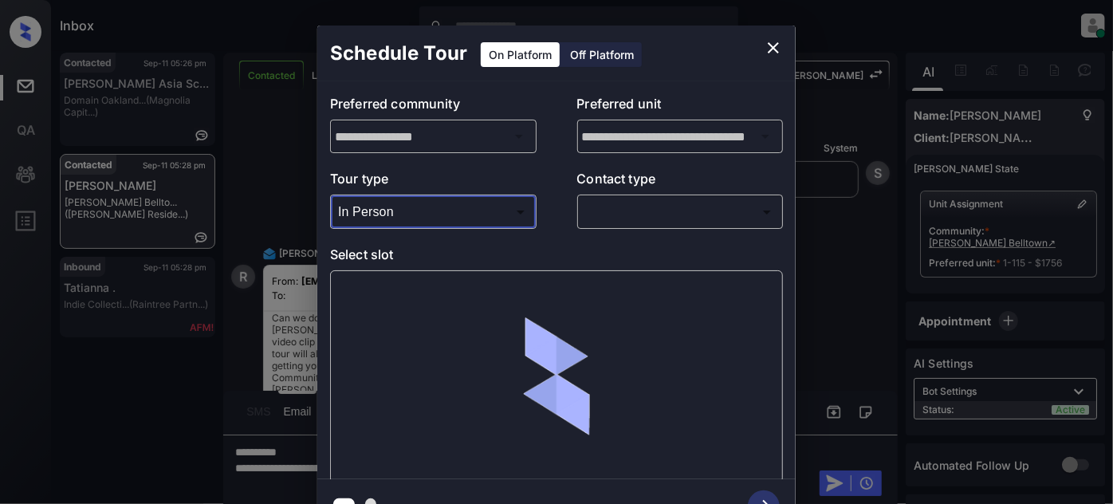
click at [671, 219] on body "Inbox Juan Carlos Manantan Online Set yourself offline Set yourself on break Pr…" at bounding box center [556, 252] width 1113 height 504
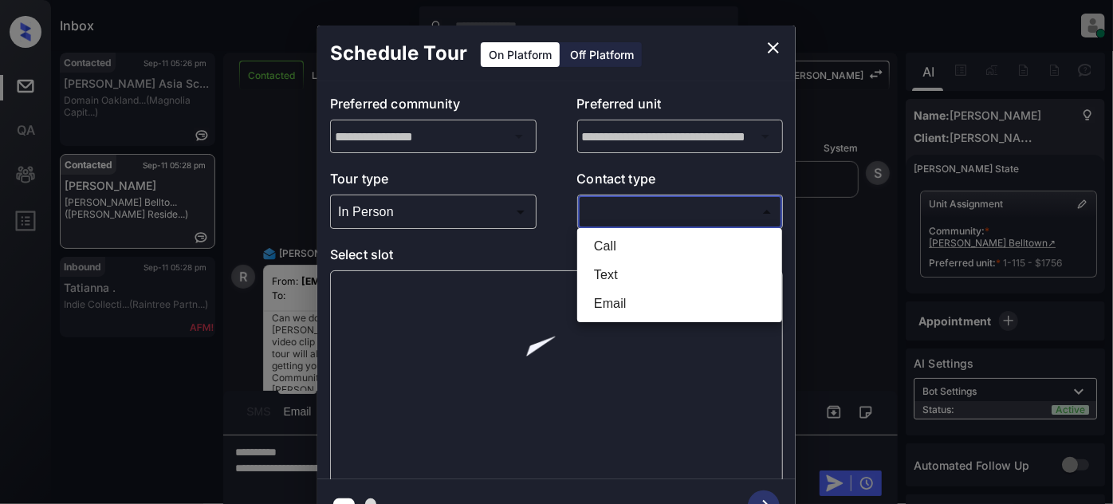
click at [600, 270] on li "Text" at bounding box center [679, 275] width 197 height 29
type input "****"
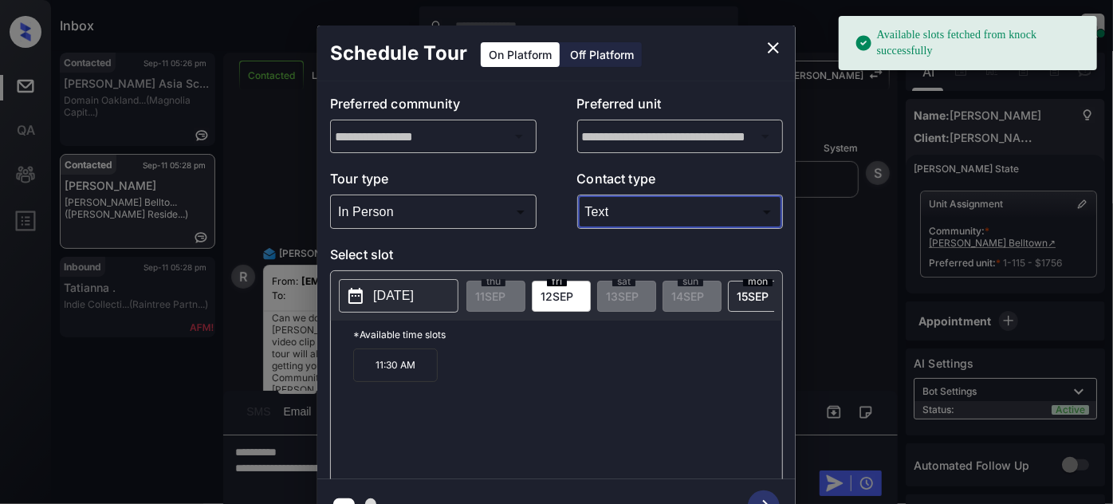
click at [774, 40] on icon "close" at bounding box center [773, 47] width 19 height 19
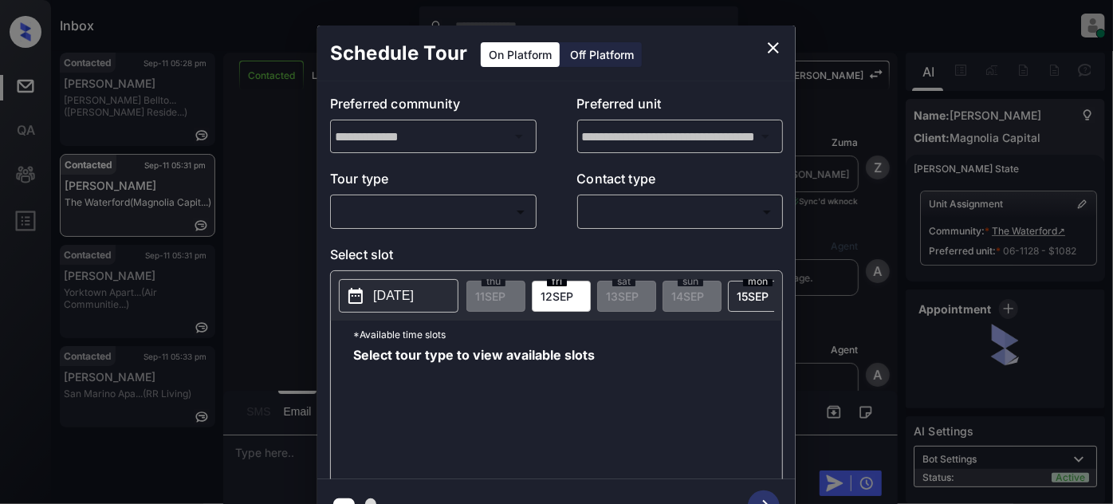
scroll to position [1699, 0]
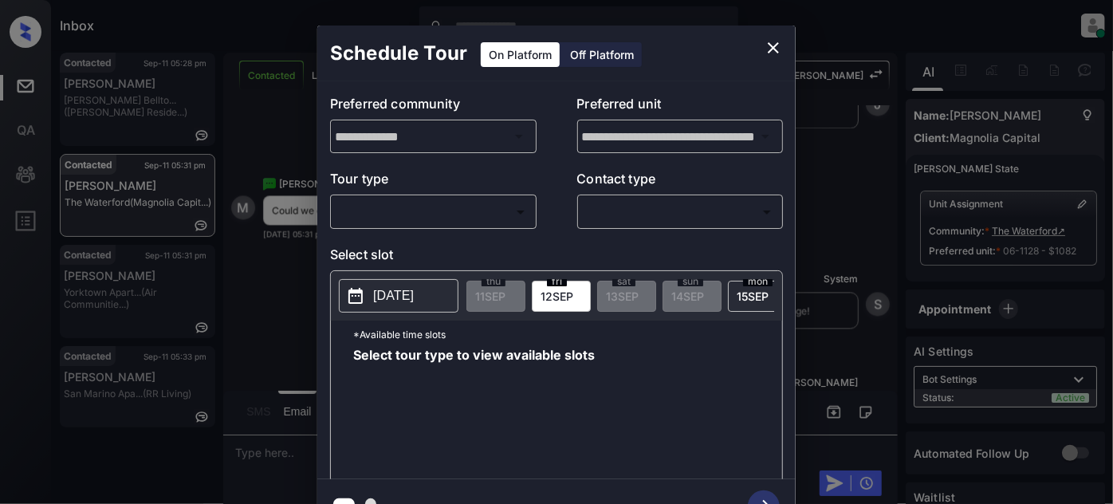
click at [409, 198] on div "​ ​" at bounding box center [433, 212] width 207 height 34
click at [388, 218] on body "Inbox [PERSON_NAME] Online Set yourself offline Set yourself on break Profile S…" at bounding box center [556, 252] width 1113 height 504
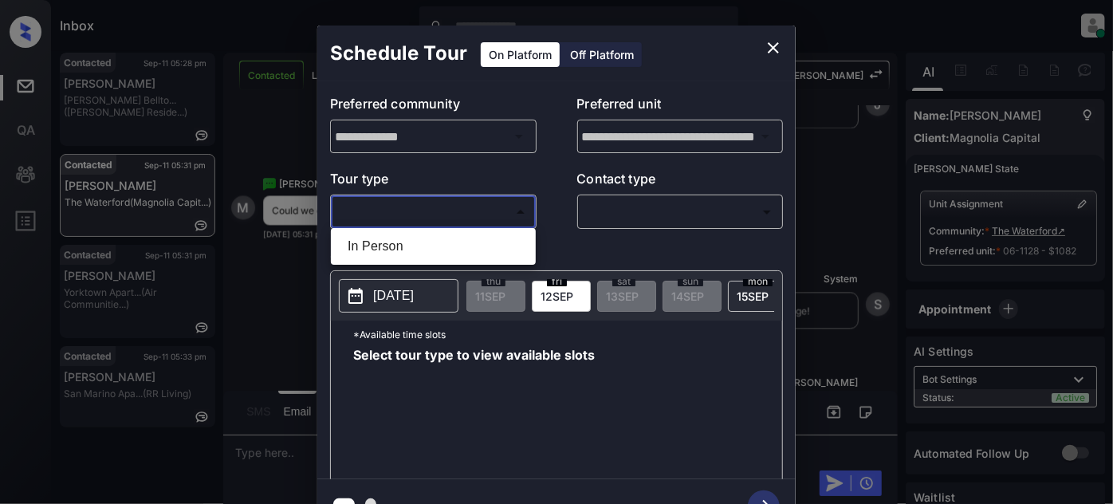
click at [376, 246] on li "In Person" at bounding box center [433, 246] width 197 height 29
type input "********"
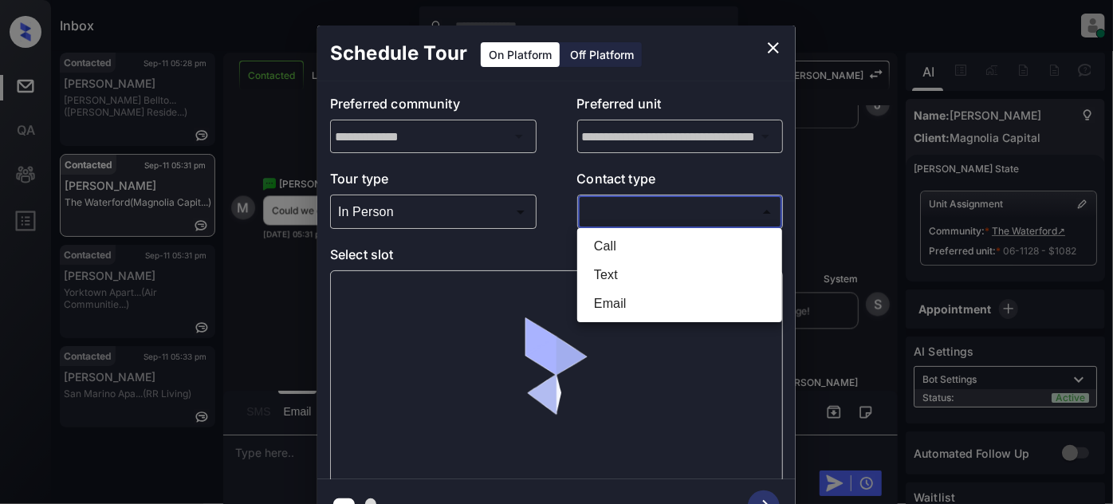
click at [589, 208] on body "Inbox [PERSON_NAME] Online Set yourself offline Set yourself on break Profile S…" at bounding box center [556, 252] width 1113 height 504
click at [598, 271] on li "Text" at bounding box center [679, 275] width 197 height 29
type input "****"
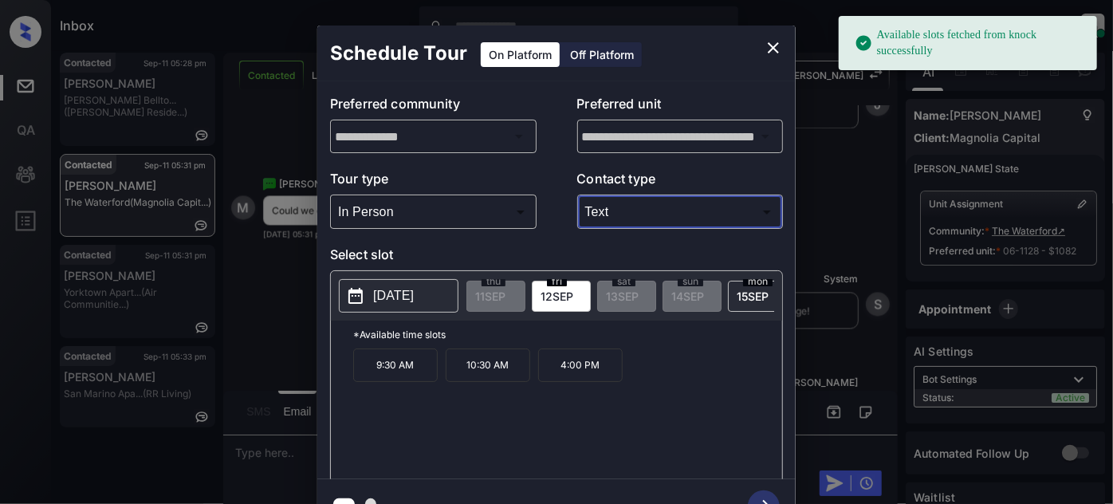
click at [414, 303] on p "[DATE]" at bounding box center [393, 295] width 41 height 19
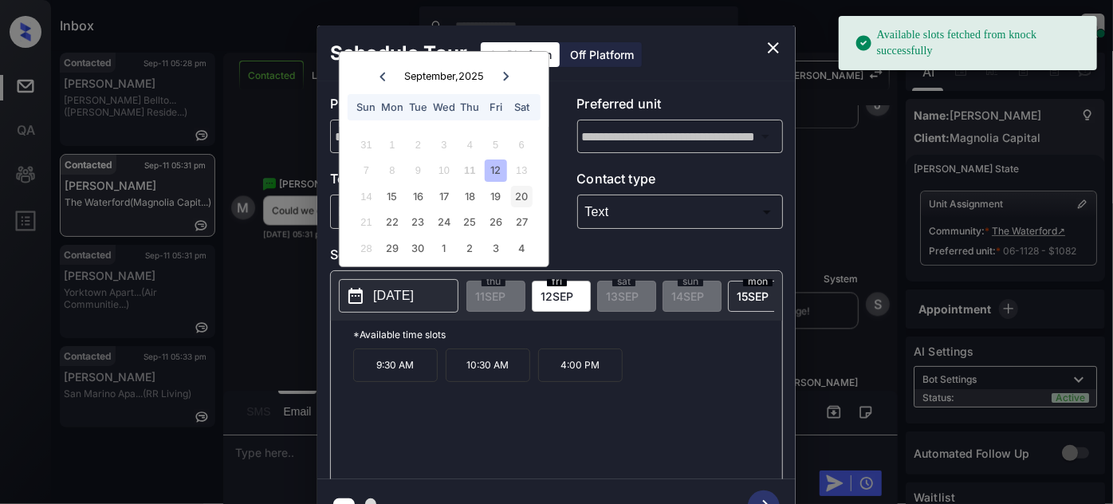
click at [524, 190] on div "20" at bounding box center [522, 197] width 22 height 22
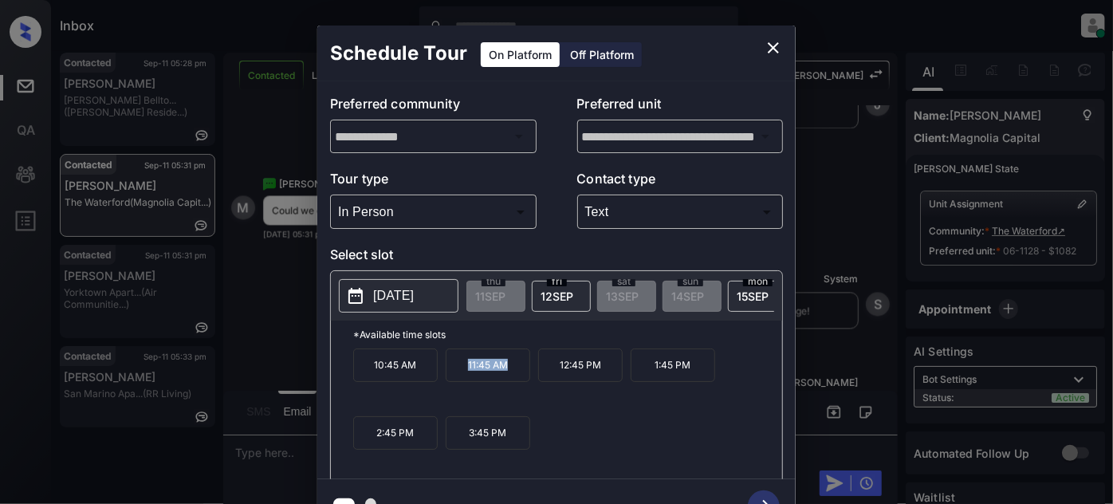
drag, startPoint x: 440, startPoint y: 376, endPoint x: 529, endPoint y: 382, distance: 88.7
click at [529, 382] on div "10:45 AM 11:45 AM 12:45 PM 1:45 PM 2:45 PM 3:45 PM" at bounding box center [567, 413] width 429 height 128
copy div "11:45 AM"
click at [773, 46] on icon "close" at bounding box center [773, 47] width 11 height 11
